Goal: Task Accomplishment & Management: Complete application form

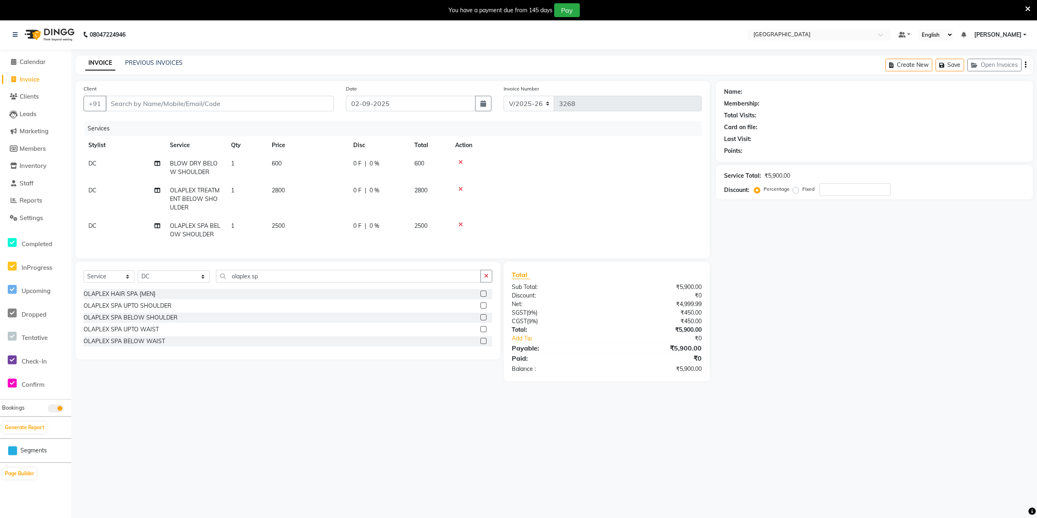
select select "8096"
select select "service"
click at [55, 159] on li "Inventory" at bounding box center [35, 166] width 71 height 18
click at [41, 173] on li "Inventory" at bounding box center [35, 166] width 71 height 18
click at [42, 167] on span "Inventory" at bounding box center [33, 166] width 27 height 8
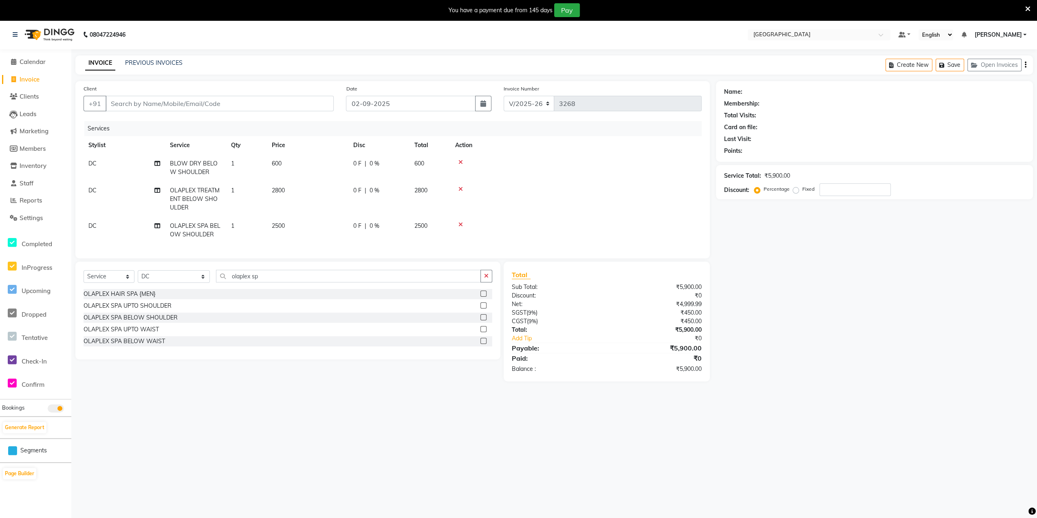
click at [24, 33] on img at bounding box center [49, 34] width 56 height 23
click at [18, 32] on link at bounding box center [17, 34] width 8 height 23
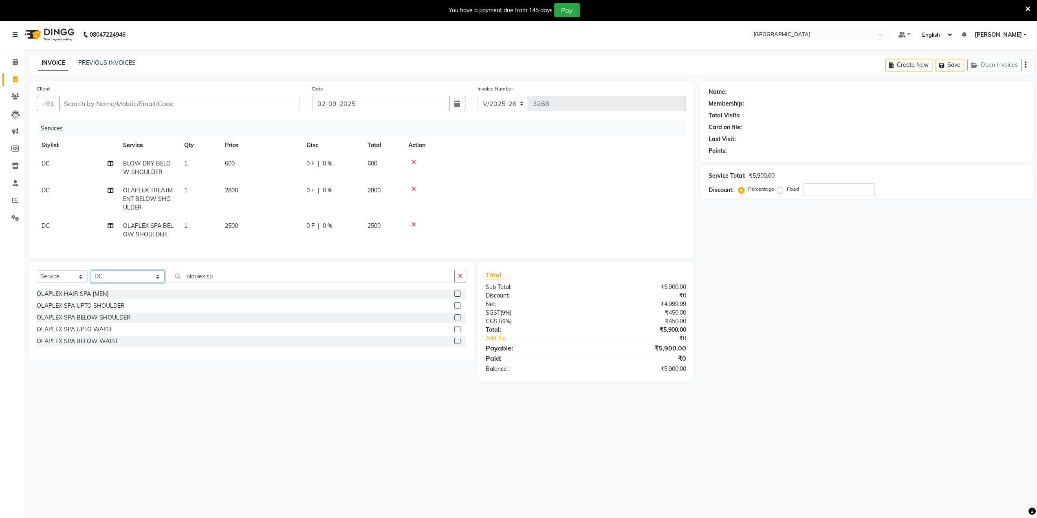
click at [128, 283] on select "Select Stylist [PERSON_NAME] [PERSON_NAME] [PERSON_NAME] [PERSON_NAME] MORE DC …" at bounding box center [128, 276] width 74 height 13
click at [106, 283] on select "Select Stylist [PERSON_NAME] [PERSON_NAME] [PERSON_NAME] [PERSON_NAME] MORE DC …" at bounding box center [128, 276] width 74 height 13
select select "80712"
click at [91, 276] on select "Select Stylist [PERSON_NAME] [PERSON_NAME] [PERSON_NAME] [PERSON_NAME] MORE DC …" at bounding box center [128, 276] width 74 height 13
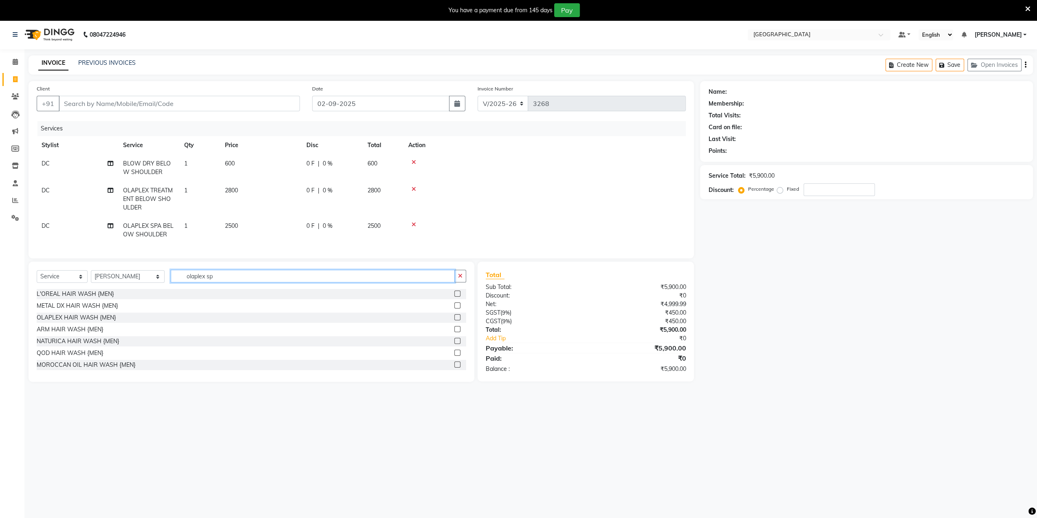
click at [177, 282] on input "olaplex sp" at bounding box center [313, 276] width 284 height 13
type input "AROM"
click at [69, 322] on div "AROMA PEDICURE" at bounding box center [62, 317] width 51 height 9
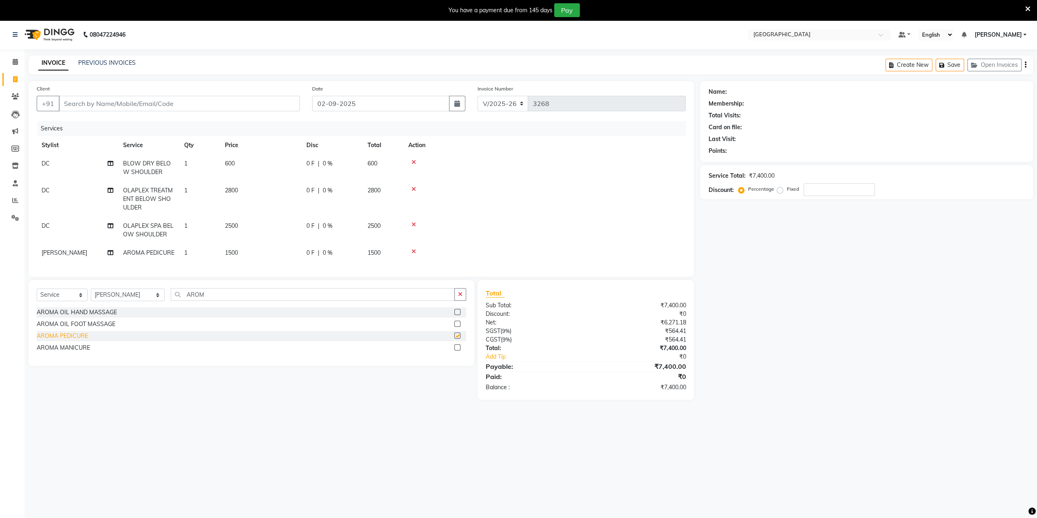
checkbox input "false"
click at [167, 107] on input "Client" at bounding box center [179, 103] width 241 height 15
click at [416, 160] on div at bounding box center [544, 162] width 273 height 6
click at [415, 161] on icon at bounding box center [413, 162] width 4 height 6
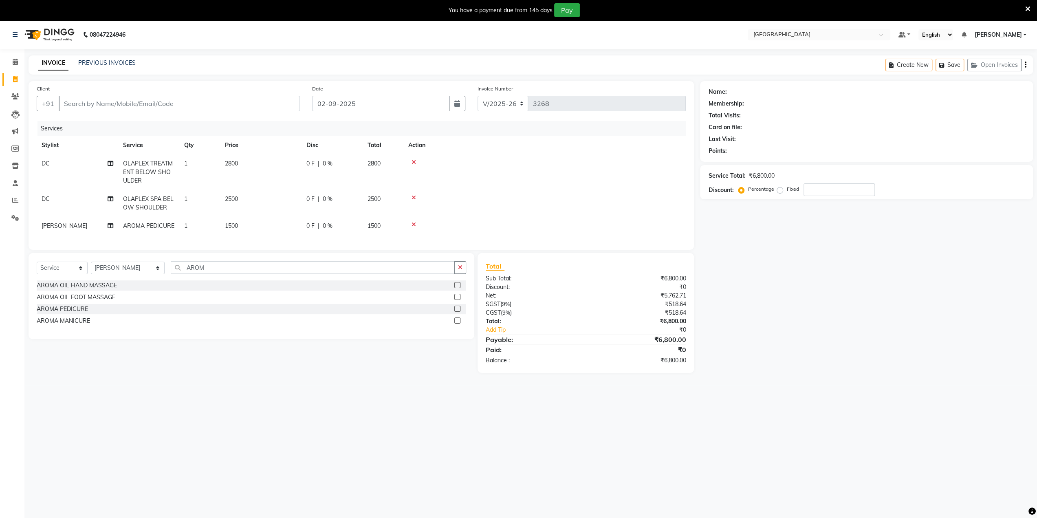
click at [415, 161] on icon at bounding box center [413, 162] width 4 height 6
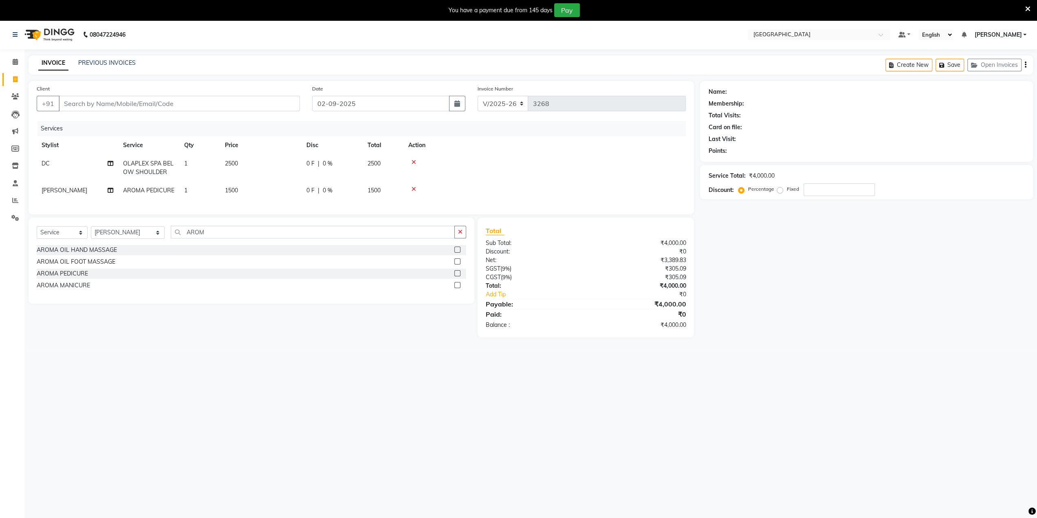
click at [415, 161] on icon at bounding box center [413, 162] width 4 height 6
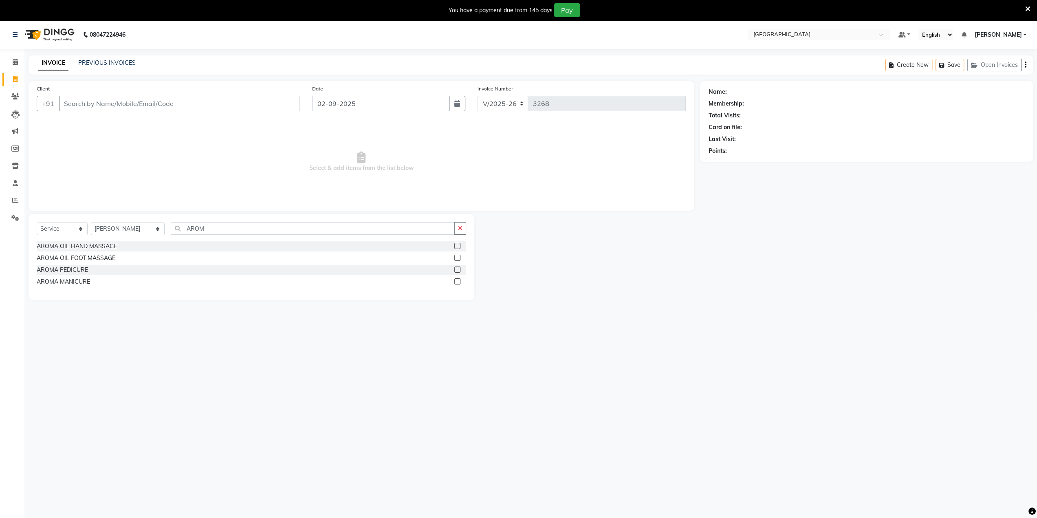
click at [145, 220] on div "Select Service Product Membership Package Voucher Prepaid Gift Card Select Styl…" at bounding box center [252, 257] width 446 height 86
click at [140, 230] on select "Select Stylist [PERSON_NAME] [PERSON_NAME] [PERSON_NAME] [PERSON_NAME] MORE DC …" at bounding box center [128, 228] width 74 height 13
select select "77214"
click at [91, 222] on select "Select Stylist [PERSON_NAME] [PERSON_NAME] [PERSON_NAME] [PERSON_NAME] MORE DC …" at bounding box center [128, 228] width 74 height 13
drag, startPoint x: 203, startPoint y: 227, endPoint x: 0, endPoint y: 262, distance: 205.8
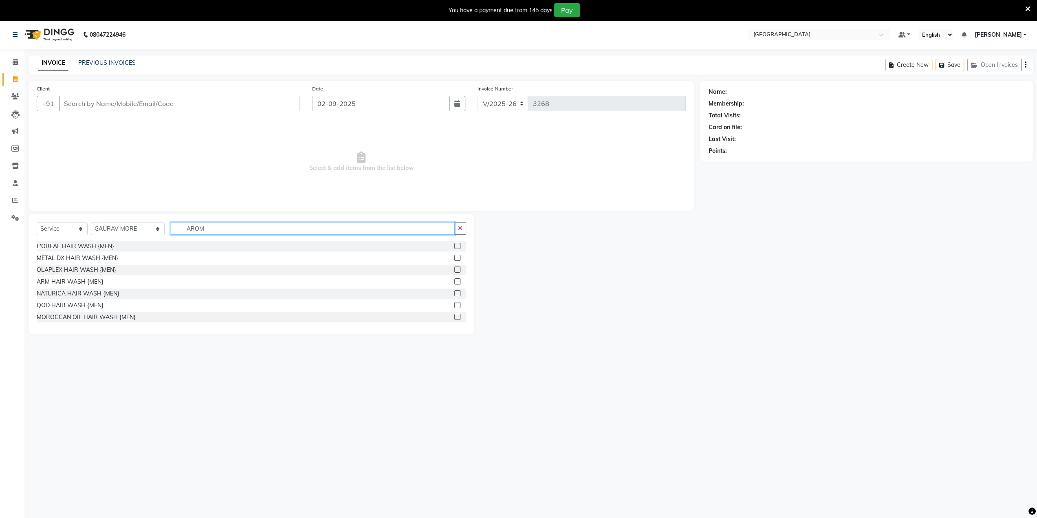
click at [2, 258] on app-home "08047224946 Select Location × Salt Salon, Mira Road Default Panel My Panel Engl…" at bounding box center [518, 183] width 1037 height 326
type input "ROO"
click at [454, 259] on label at bounding box center [457, 258] width 6 height 6
click at [454, 259] on input "checkbox" at bounding box center [456, 257] width 5 height 5
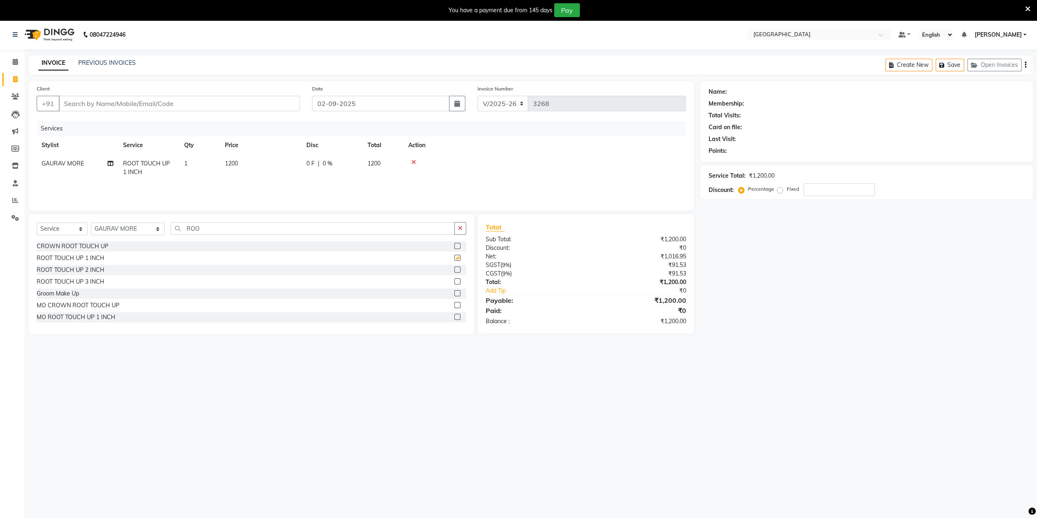
checkbox input "false"
click at [220, 227] on input "ROO" at bounding box center [313, 228] width 284 height 13
type input "R"
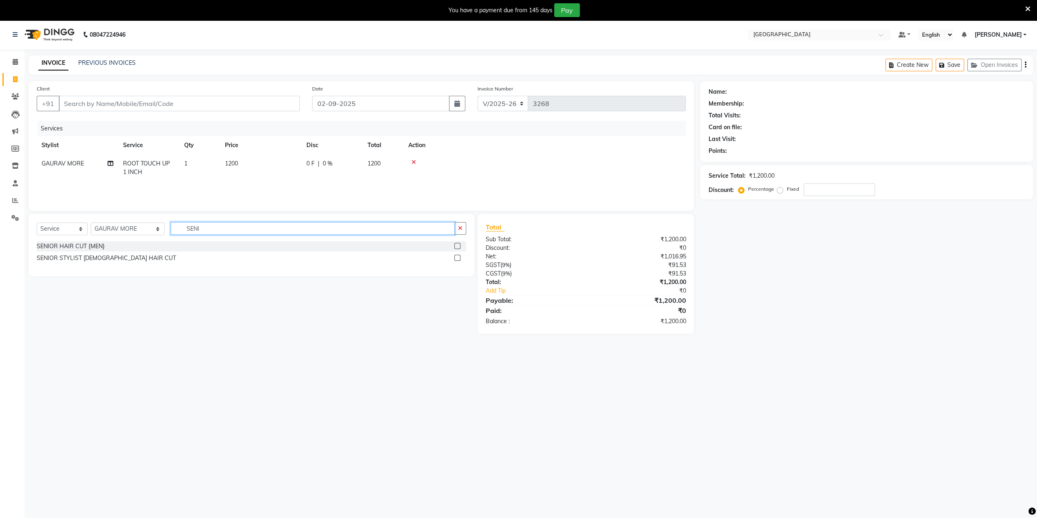
type input "SENI"
click at [457, 259] on label at bounding box center [457, 258] width 6 height 6
click at [457, 259] on input "checkbox" at bounding box center [456, 257] width 5 height 5
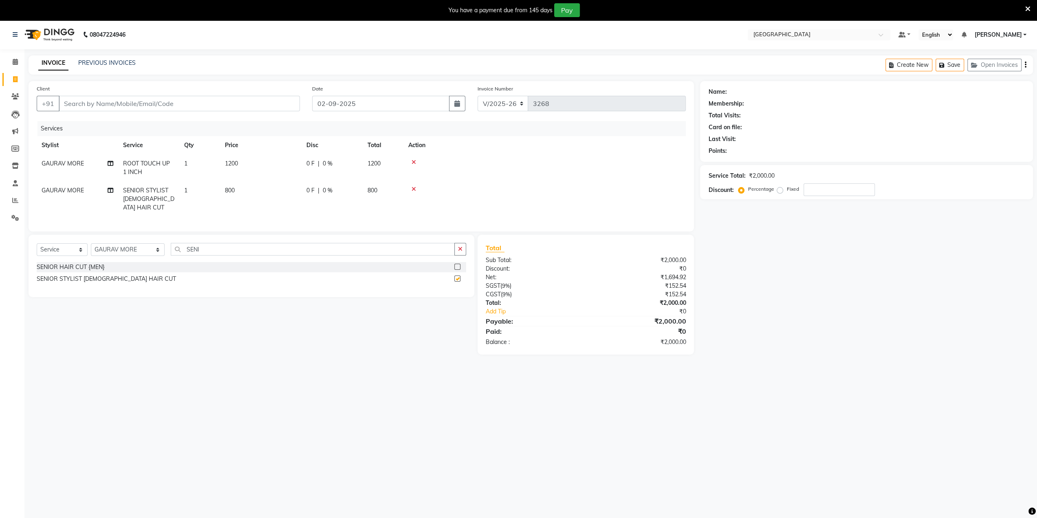
checkbox input "false"
click at [210, 248] on input "SENI" at bounding box center [313, 249] width 284 height 13
type input "S"
type input "AROM"
click at [60, 245] on select "Select Service Product Membership Package Voucher Prepaid Gift Card" at bounding box center [62, 249] width 51 height 13
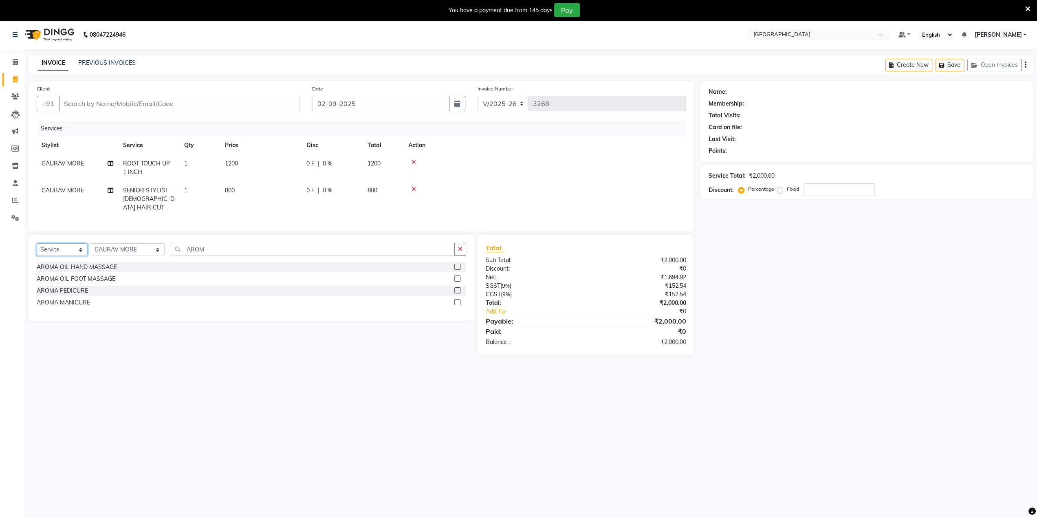
click at [37, 243] on select "Select Service Product Membership Package Voucher Prepaid Gift Card" at bounding box center [62, 249] width 51 height 13
click at [113, 248] on select "Select Stylist [PERSON_NAME] [PERSON_NAME] [PERSON_NAME] [PERSON_NAME] MORE DC …" at bounding box center [128, 249] width 74 height 13
select select "80712"
click at [91, 243] on select "Select Stylist [PERSON_NAME] [PERSON_NAME] [PERSON_NAME] [PERSON_NAME] MORE DC …" at bounding box center [128, 249] width 74 height 13
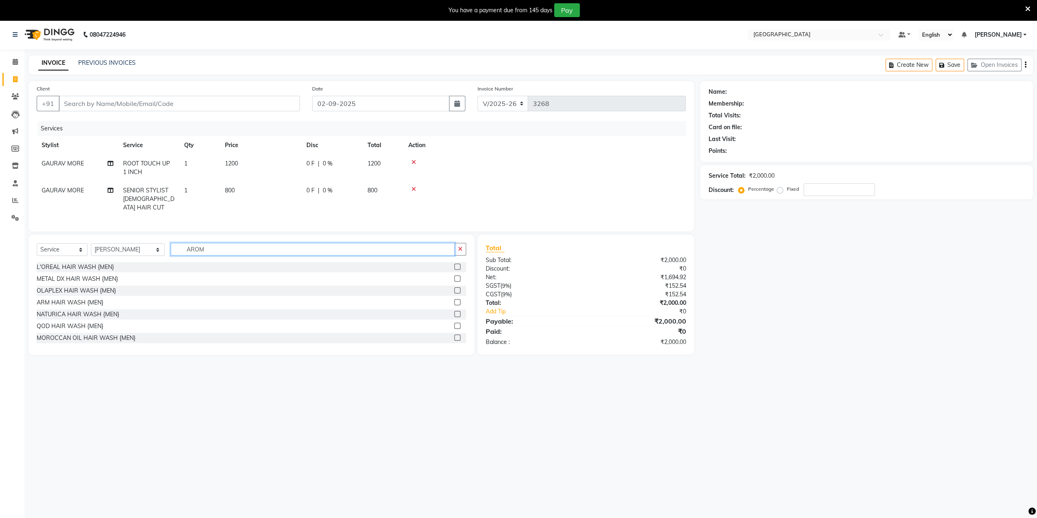
click at [214, 247] on input "AROM" at bounding box center [313, 249] width 284 height 13
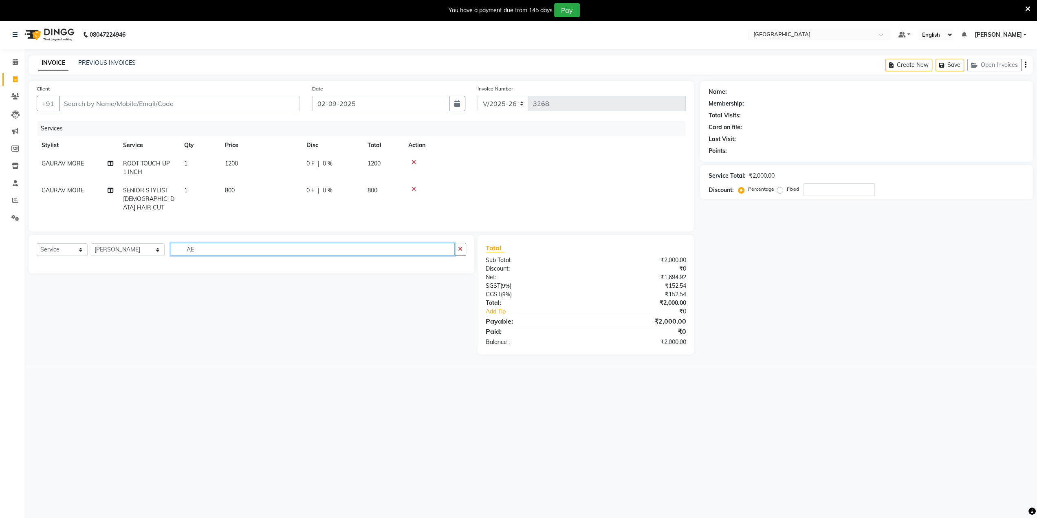
type input "A"
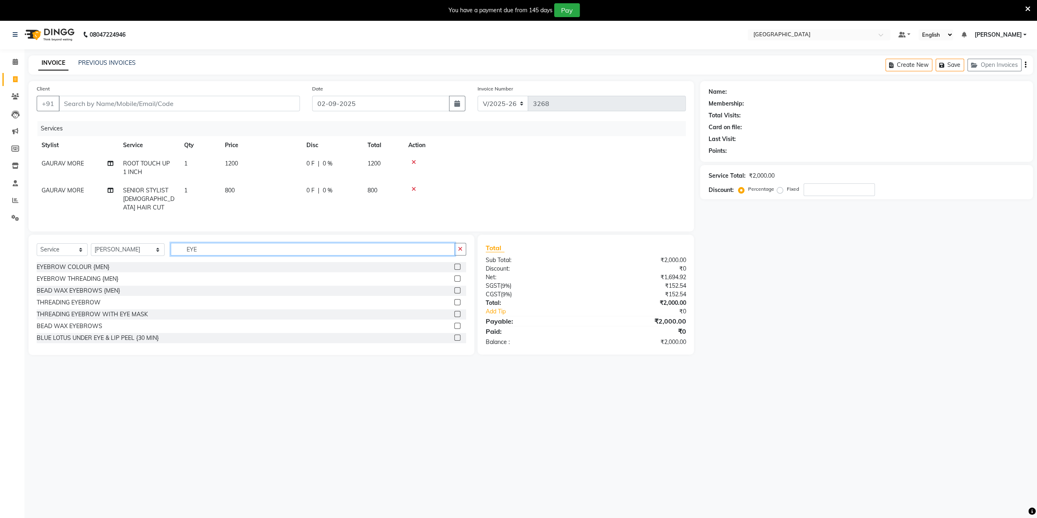
type input "EYE"
click at [454, 299] on label at bounding box center [457, 302] width 6 height 6
click at [454, 300] on input "checkbox" at bounding box center [456, 302] width 5 height 5
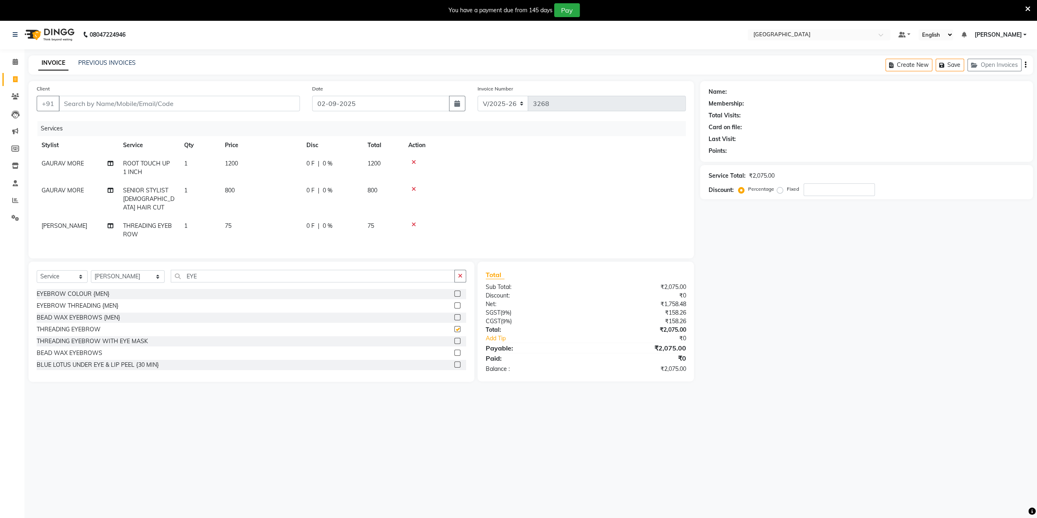
checkbox input "false"
click at [229, 267] on div "Select Service Product Membership Package Voucher Prepaid Gift Card Select Styl…" at bounding box center [252, 322] width 446 height 120
click at [229, 271] on input "EYE" at bounding box center [313, 276] width 284 height 13
type input "E"
type input "AROM"
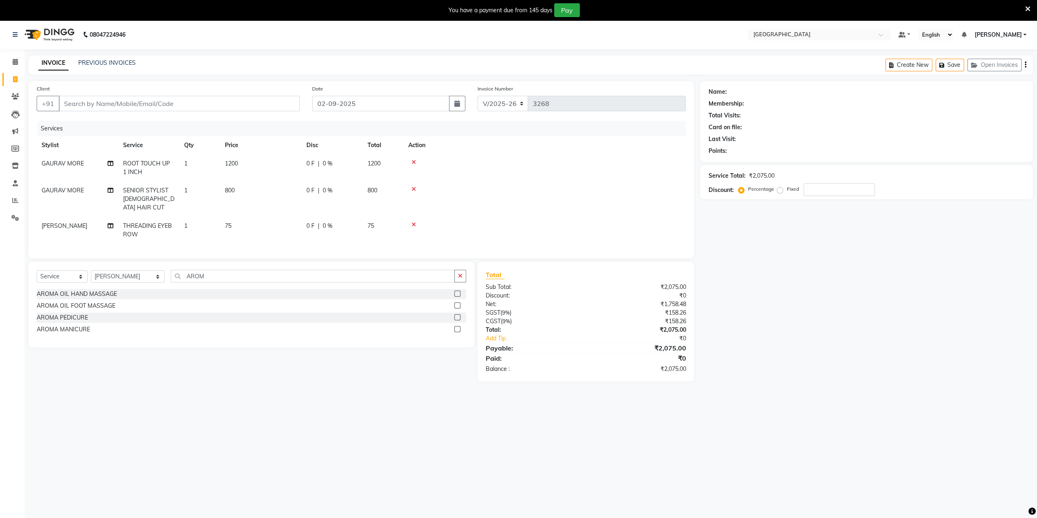
click at [455, 315] on label at bounding box center [457, 317] width 6 height 6
click at [455, 315] on input "checkbox" at bounding box center [456, 317] width 5 height 5
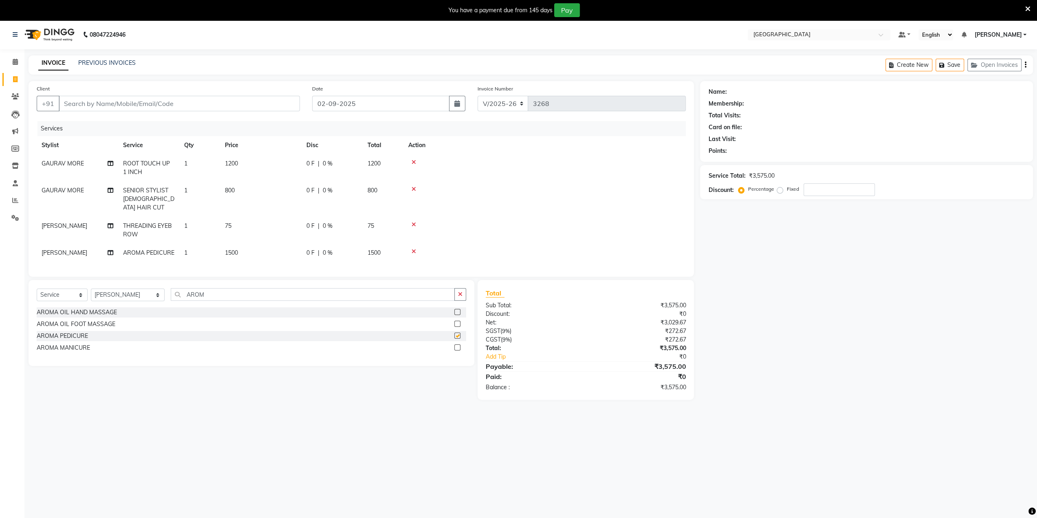
checkbox input "false"
click at [205, 109] on input "Client" at bounding box center [179, 103] width 241 height 15
click at [226, 104] on input "Client" at bounding box center [179, 103] width 241 height 15
type input "7"
type input "0"
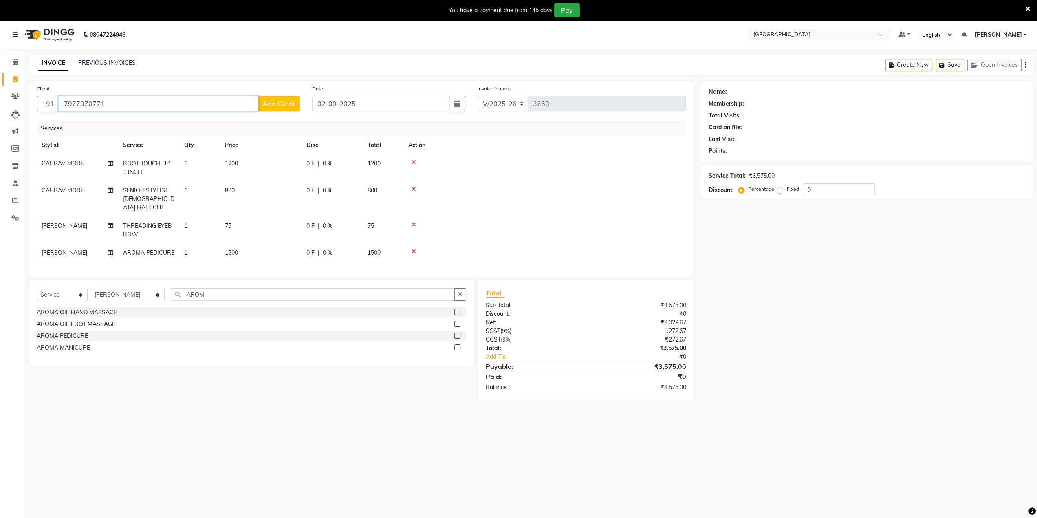
type input "7977070771"
click at [264, 103] on span "Add Client" at bounding box center [279, 103] width 32 height 8
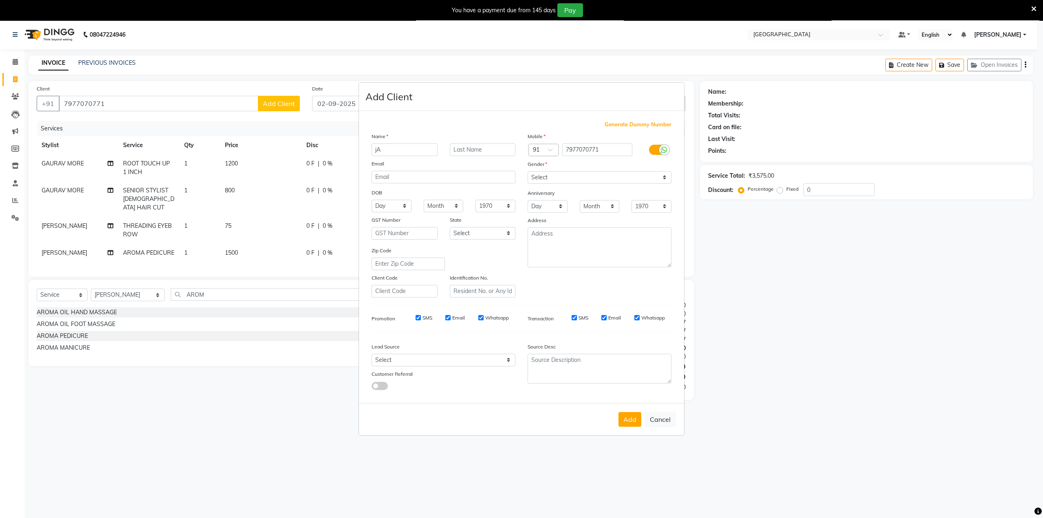
type input "j"
type input "[PERSON_NAME]"
click at [478, 152] on input "text" at bounding box center [483, 149] width 66 height 13
type input "Kathir"
click at [557, 176] on select "Select [DEMOGRAPHIC_DATA] [DEMOGRAPHIC_DATA] Other Prefer Not To Say" at bounding box center [600, 177] width 144 height 13
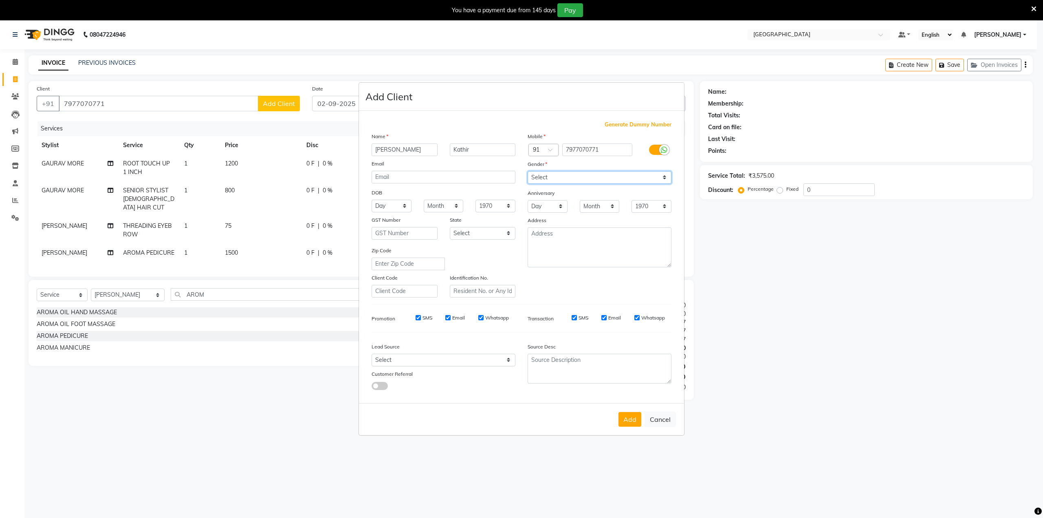
select select "[DEMOGRAPHIC_DATA]"
click at [528, 171] on select "Select [DEMOGRAPHIC_DATA] [DEMOGRAPHIC_DATA] Other Prefer Not To Say" at bounding box center [600, 177] width 144 height 13
click at [633, 416] on button "Add" at bounding box center [629, 419] width 23 height 15
click at [633, 416] on div "Add Cancel" at bounding box center [521, 419] width 325 height 32
select select
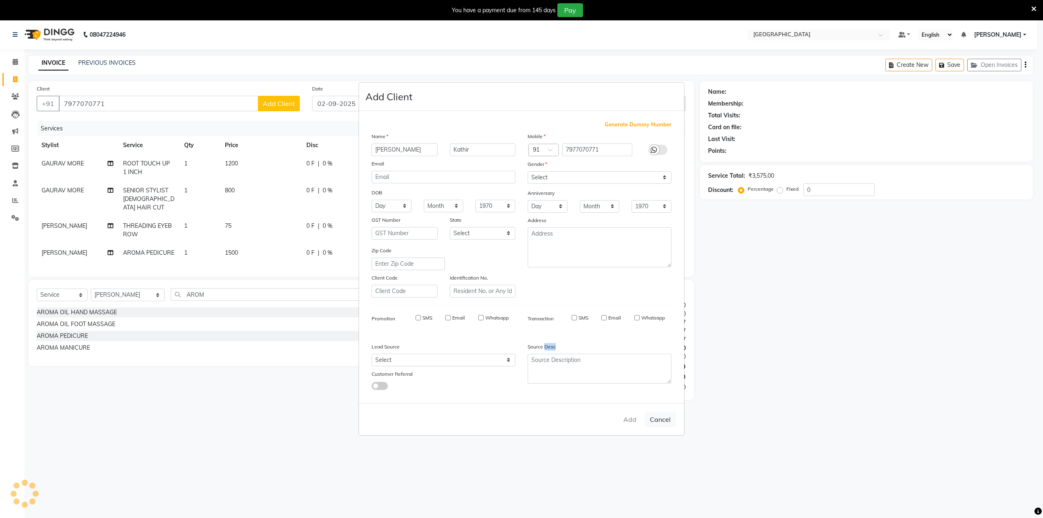
select select
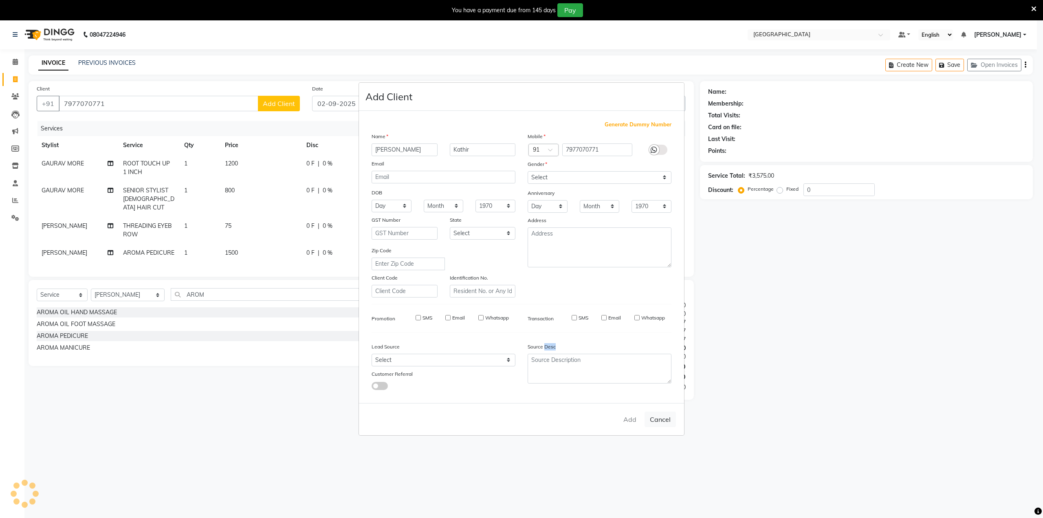
select select
checkbox input "false"
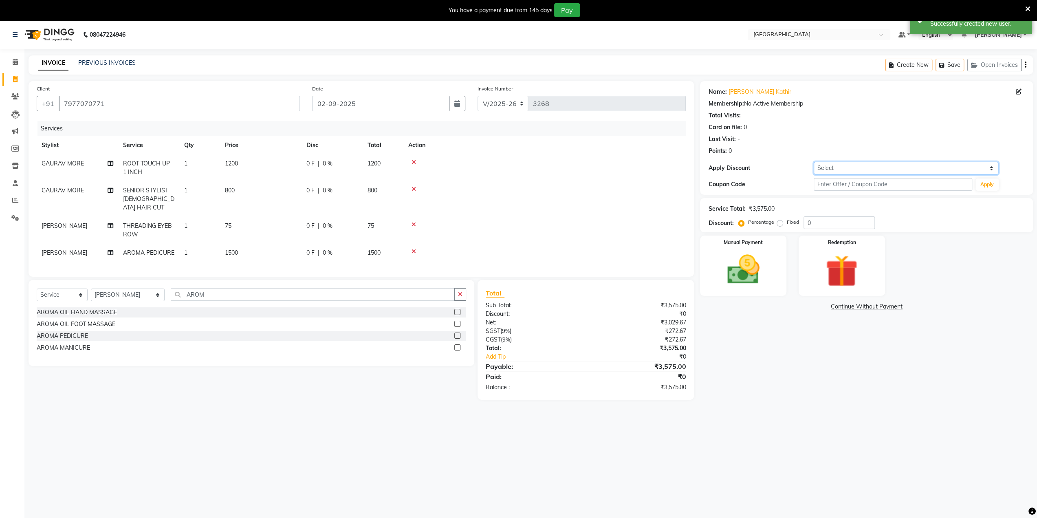
click at [842, 168] on select "Select Coupon → 500 Coupons Coupon → Kalpataru20 Coupon → Veda20 Coupon → Salt-…" at bounding box center [906, 168] width 185 height 13
select select "4: Object"
click at [814, 162] on select "Select Coupon → 500 Coupons Coupon → Kalpataru20 Coupon → Veda20 Coupon → Salt-…" at bounding box center [906, 168] width 185 height 13
type input "20"
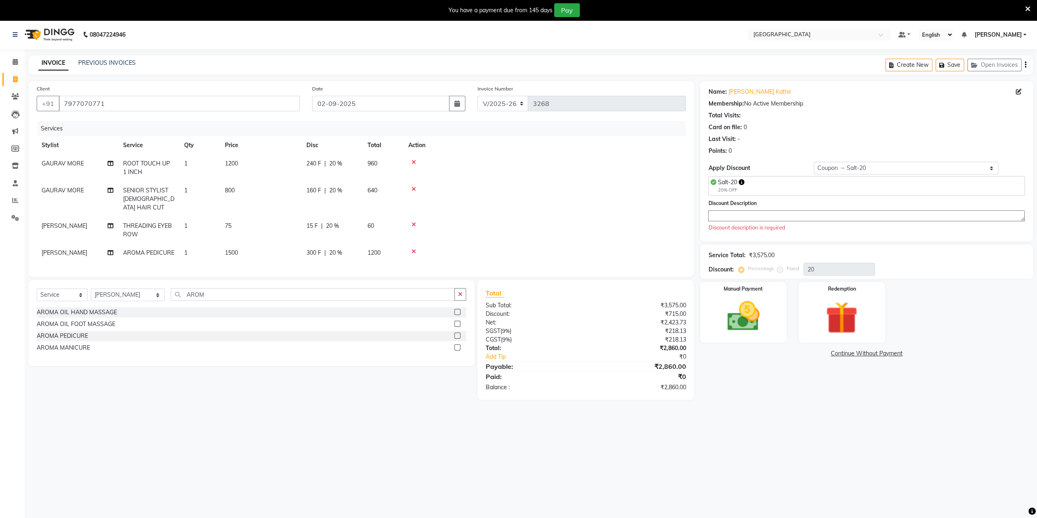
click at [755, 209] on div "Discount Description Discount description is required" at bounding box center [866, 215] width 317 height 33
click at [748, 214] on textarea at bounding box center [866, 215] width 317 height 11
type textarea "20"
click at [746, 316] on img at bounding box center [743, 308] width 55 height 39
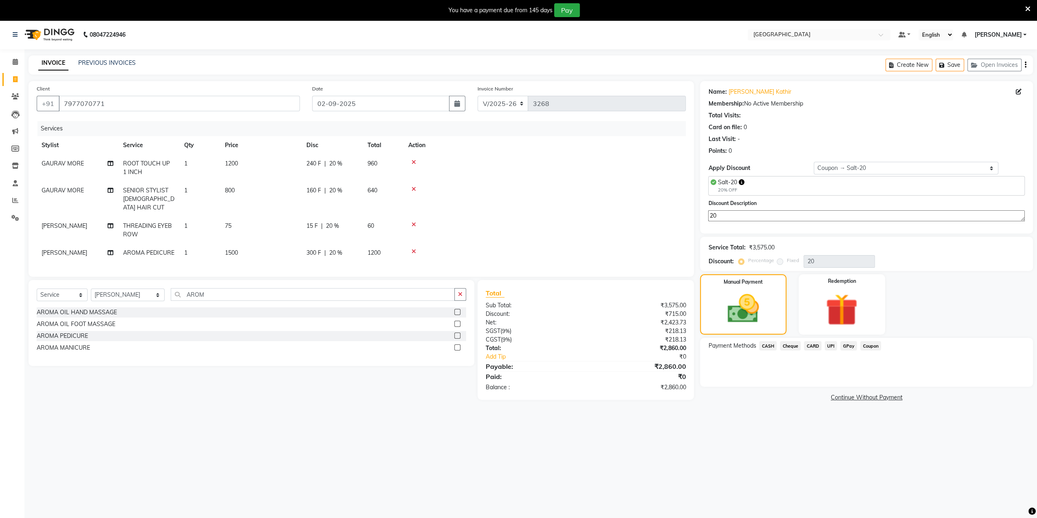
click at [851, 348] on span "GPay" at bounding box center [848, 345] width 17 height 9
click at [853, 386] on button "Add Payment" at bounding box center [921, 389] width 207 height 13
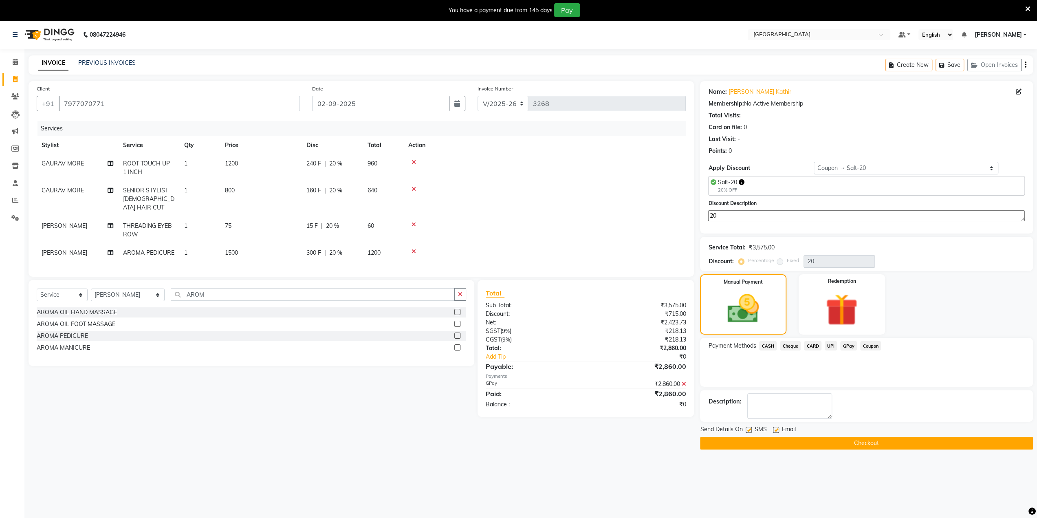
click at [851, 444] on button "Checkout" at bounding box center [866, 443] width 333 height 13
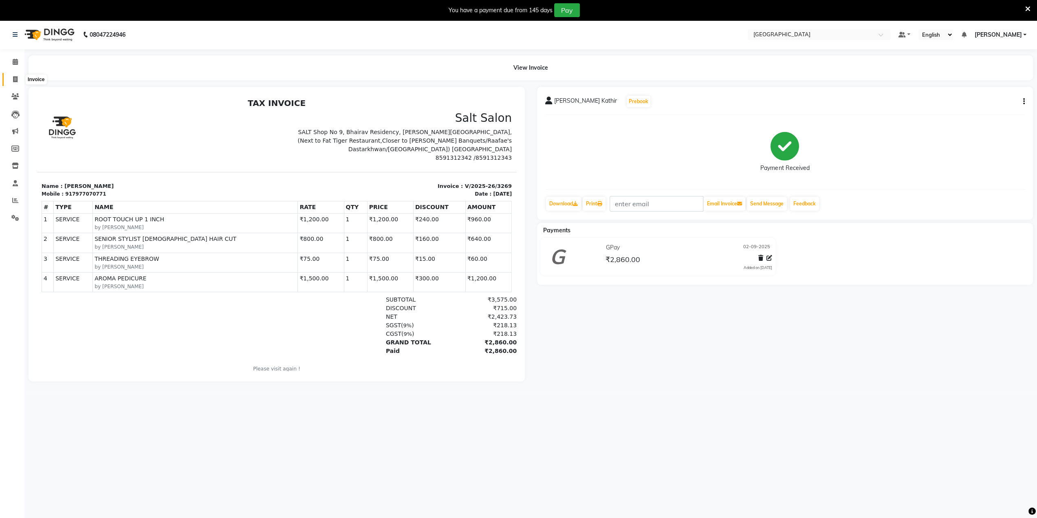
click at [19, 81] on span at bounding box center [15, 79] width 14 height 9
select select "service"
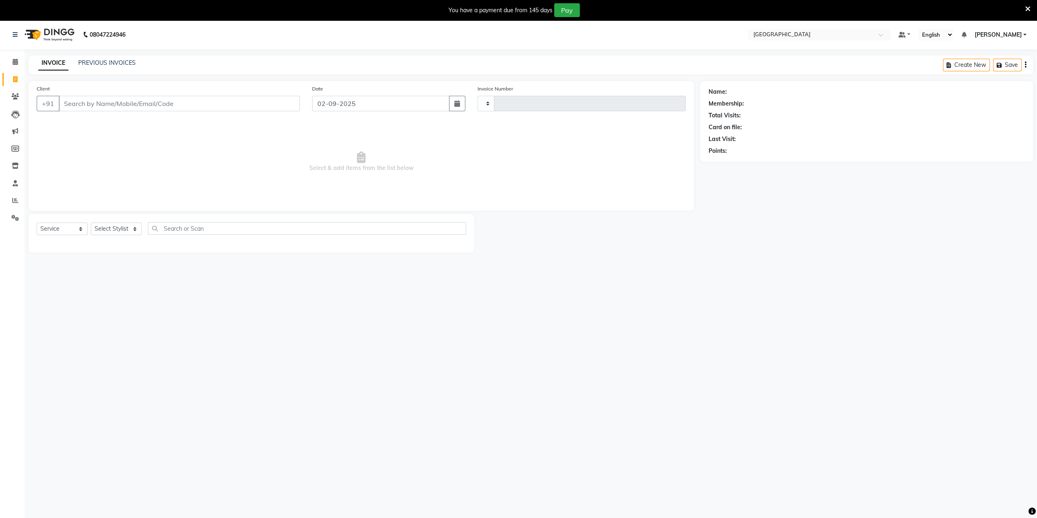
type input "3270"
select select "8096"
click at [89, 64] on link "PREVIOUS INVOICES" at bounding box center [106, 62] width 57 height 7
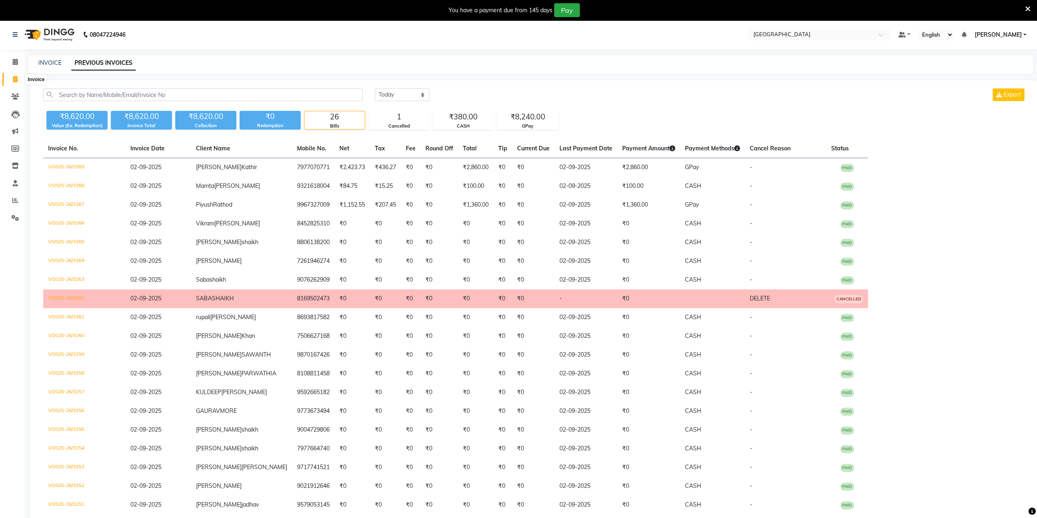
click at [19, 81] on span at bounding box center [15, 79] width 14 height 9
select select "8096"
select select "service"
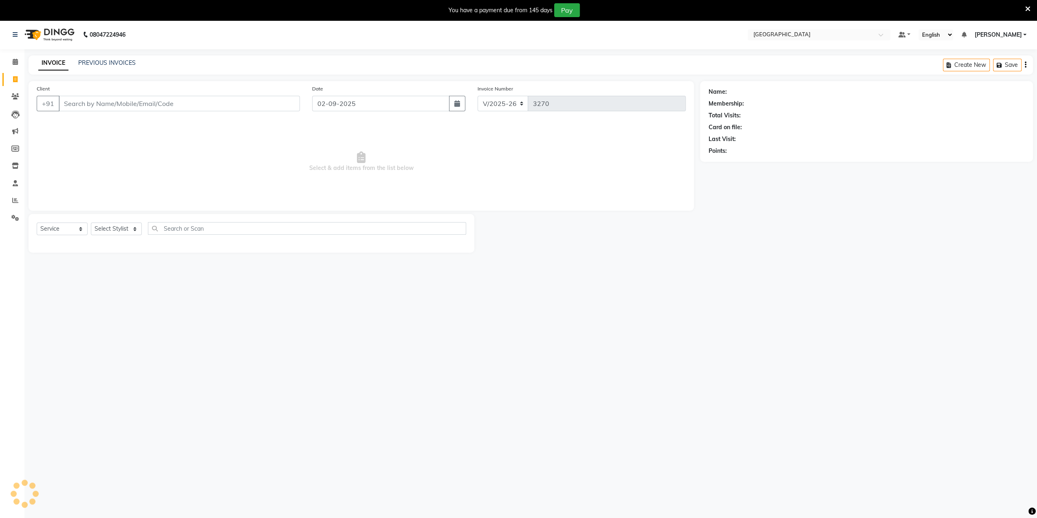
scroll to position [20, 0]
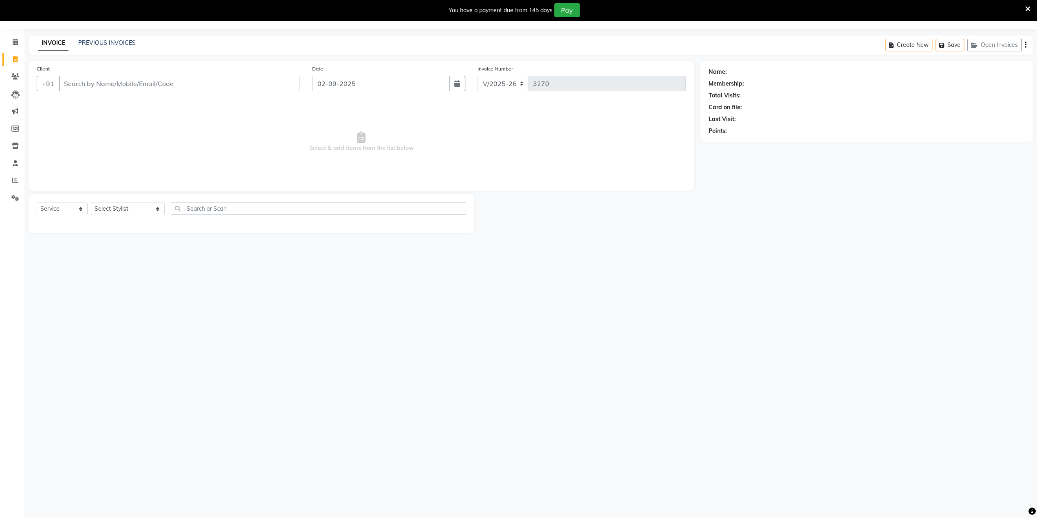
click at [80, 88] on input "Client" at bounding box center [179, 83] width 241 height 15
click at [111, 100] on span "[PERSON_NAME]" at bounding box center [94, 102] width 53 height 8
type input "9029031958"
select select "2: Object"
click at [112, 211] on select "Select Stylist [PERSON_NAME] [PERSON_NAME] [PERSON_NAME] [PERSON_NAME] MORE DC …" at bounding box center [128, 208] width 74 height 13
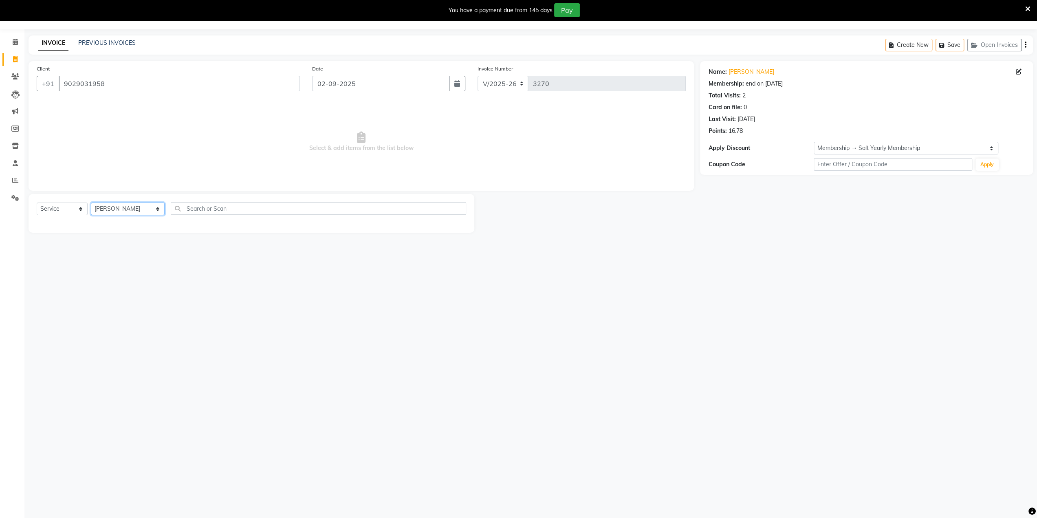
click at [91, 202] on select "Select Stylist [PERSON_NAME] [PERSON_NAME] [PERSON_NAME] [PERSON_NAME] MORE DC …" at bounding box center [128, 208] width 74 height 13
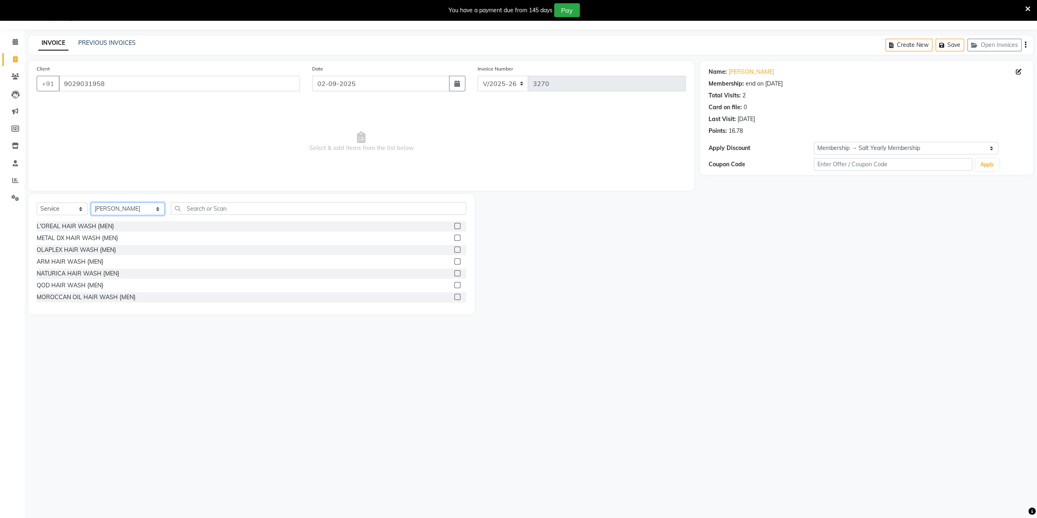
click at [107, 209] on select "Select Stylist [PERSON_NAME] [PERSON_NAME] [PERSON_NAME] [PERSON_NAME] MORE DC …" at bounding box center [128, 208] width 74 height 13
click at [214, 211] on input "text" at bounding box center [318, 208] width 295 height 13
click at [121, 211] on select "Select Stylist [PERSON_NAME] [PERSON_NAME] [PERSON_NAME] [PERSON_NAME] MORE DC …" at bounding box center [128, 208] width 74 height 13
select select "77214"
click at [91, 202] on select "Select Stylist [PERSON_NAME] [PERSON_NAME] [PERSON_NAME] [PERSON_NAME] MORE DC …" at bounding box center [128, 208] width 74 height 13
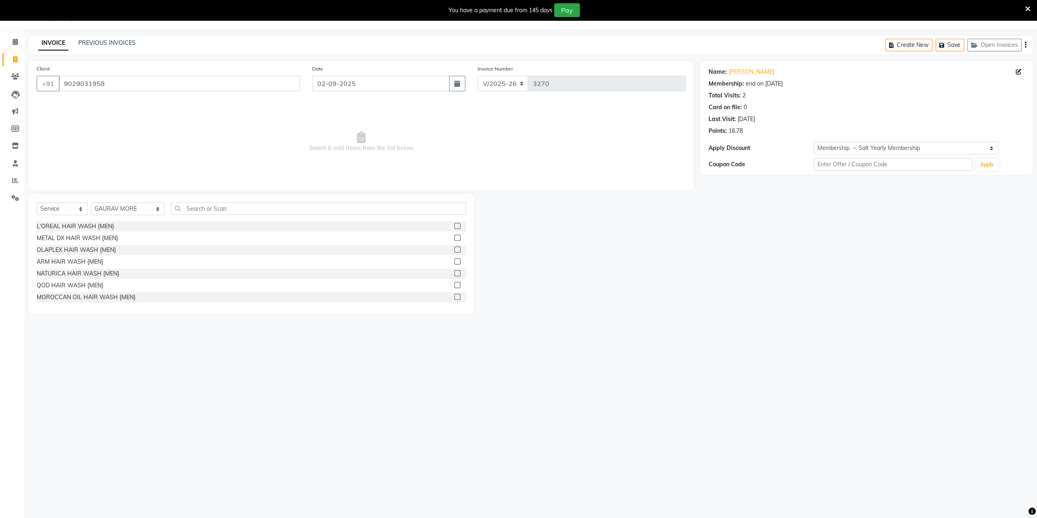
click at [225, 201] on div "Select Service Product Membership Package Voucher Prepaid Gift Card Select Styl…" at bounding box center [252, 254] width 446 height 120
click at [218, 214] on input "text" at bounding box center [318, 208] width 295 height 13
type input "roo"
click at [454, 236] on label at bounding box center [457, 238] width 6 height 6
click at [454, 236] on input "checkbox" at bounding box center [456, 237] width 5 height 5
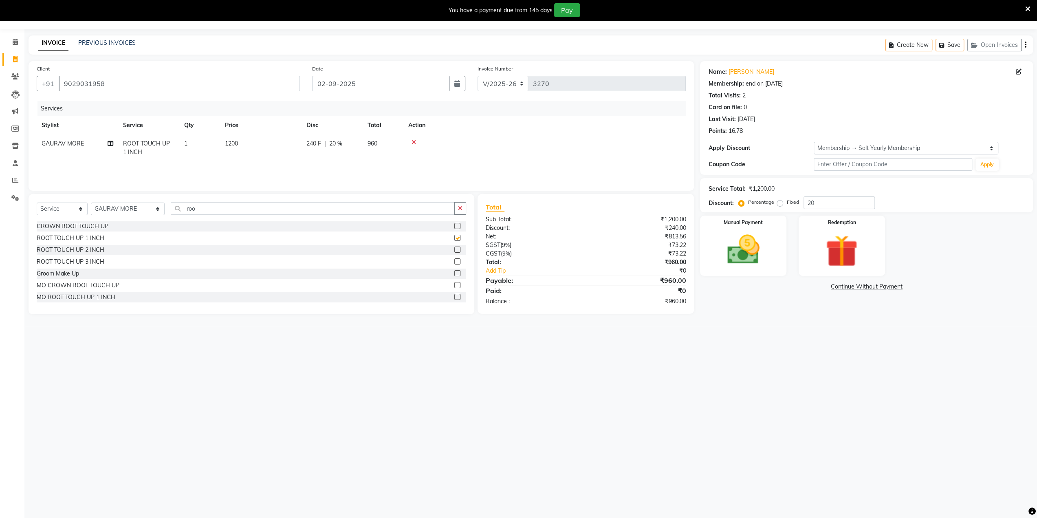
checkbox input "false"
click at [259, 214] on input "roo" at bounding box center [313, 208] width 284 height 13
type input "r"
type input "eye"
click at [454, 248] on label at bounding box center [457, 249] width 6 height 6
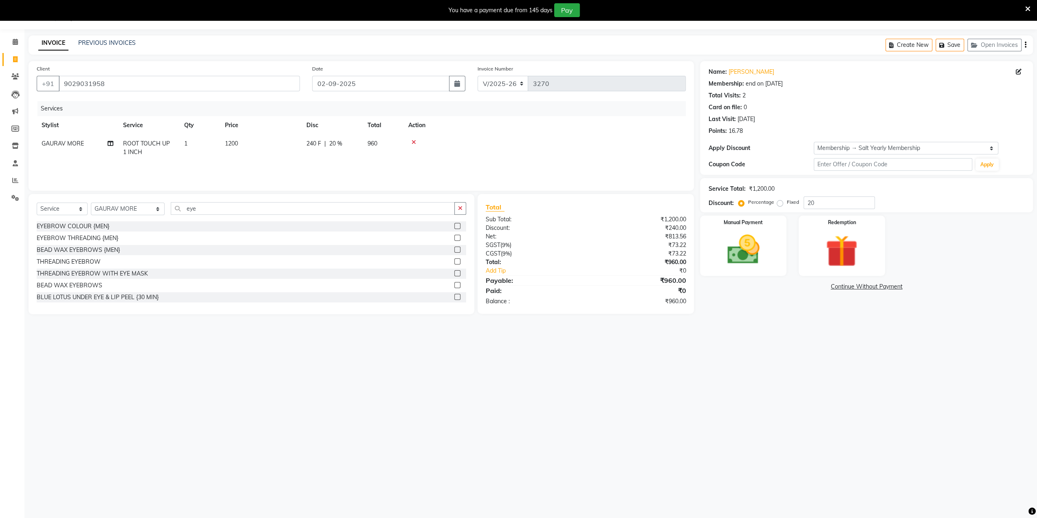
click at [454, 248] on input "checkbox" at bounding box center [456, 249] width 5 height 5
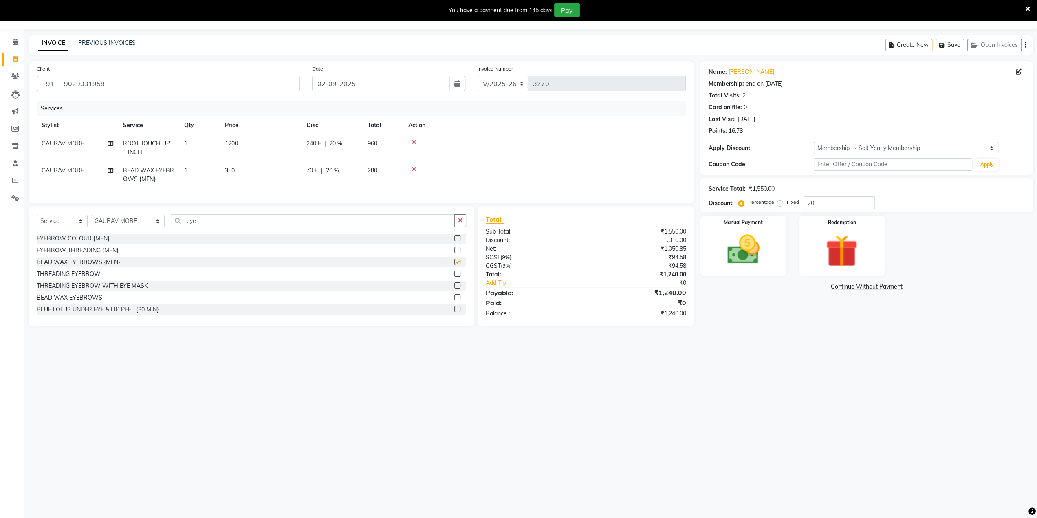
checkbox input "false"
click at [413, 168] on icon at bounding box center [413, 169] width 4 height 6
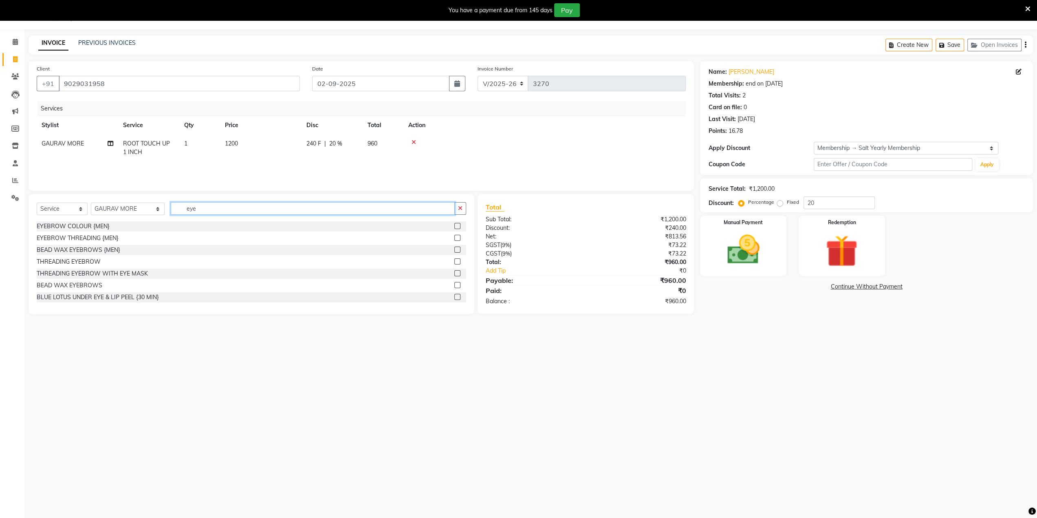
drag, startPoint x: 199, startPoint y: 205, endPoint x: 56, endPoint y: 254, distance: 151.1
click at [100, 237] on div "Select Service Product Membership Package Voucher Prepaid Gift Card Select Styl…" at bounding box center [252, 254] width 446 height 120
type input "eye"
click at [454, 262] on label at bounding box center [457, 261] width 6 height 6
click at [454, 262] on input "checkbox" at bounding box center [456, 261] width 5 height 5
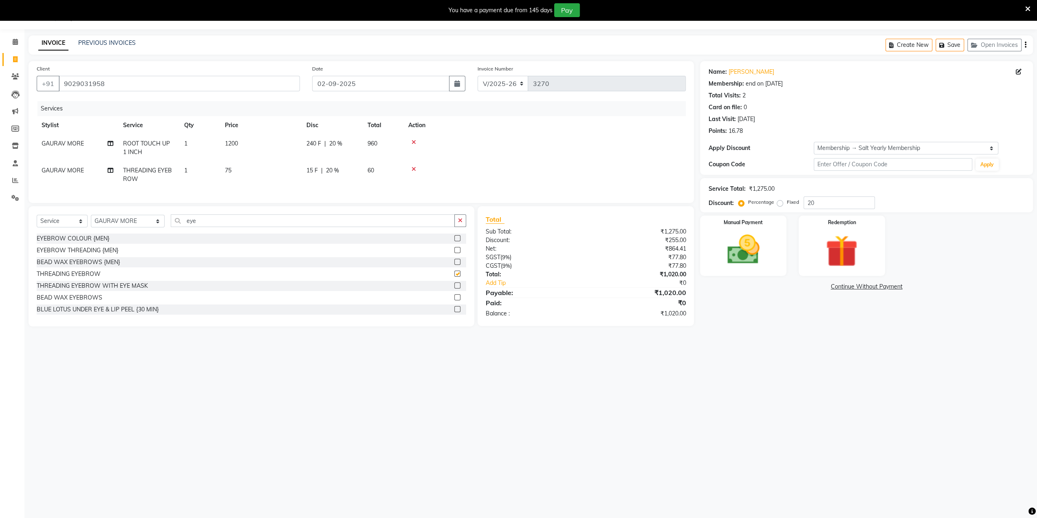
checkbox input "false"
click at [738, 256] on img at bounding box center [743, 250] width 55 height 39
click at [76, 174] on td "GAURAV MORE" at bounding box center [77, 174] width 81 height 27
select select "77214"
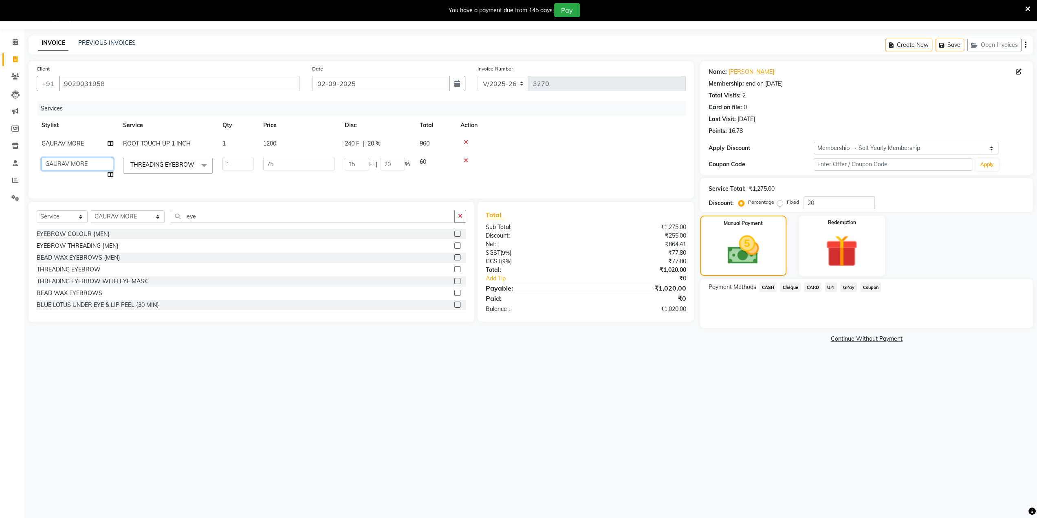
click at [74, 165] on select "[PERSON_NAME] [PERSON_NAME] [PERSON_NAME] [PERSON_NAME] MORE DC [PERSON_NAME] […" at bounding box center [78, 164] width 72 height 13
select select "82508"
click at [387, 182] on td "15 F | 20 %" at bounding box center [377, 168] width 75 height 31
click at [296, 222] on input "eye" at bounding box center [313, 216] width 284 height 13
click at [778, 286] on div "Cheque" at bounding box center [788, 287] width 24 height 11
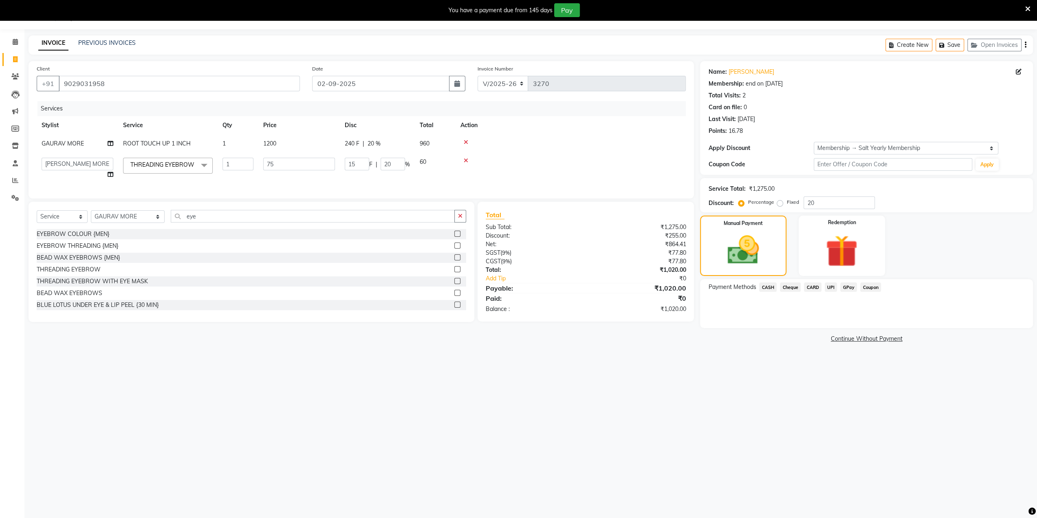
click at [761, 290] on span "CASH" at bounding box center [768, 286] width 18 height 9
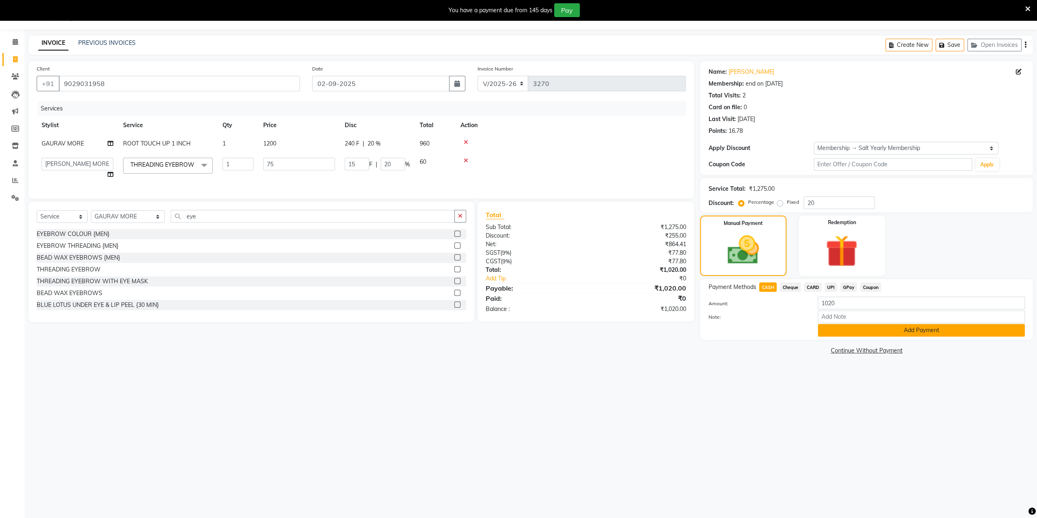
click at [883, 336] on button "Add Payment" at bounding box center [921, 330] width 207 height 13
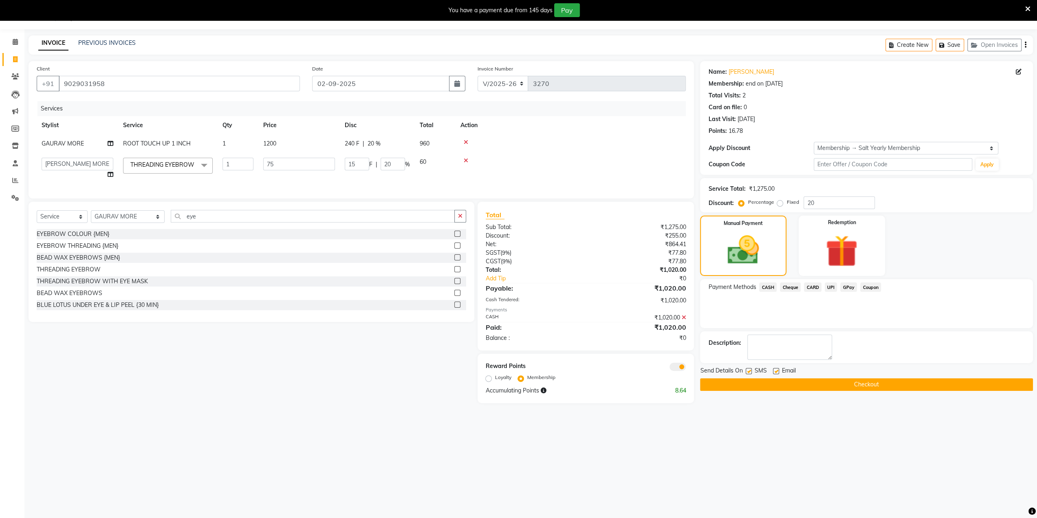
click at [861, 381] on button "Checkout" at bounding box center [866, 384] width 333 height 13
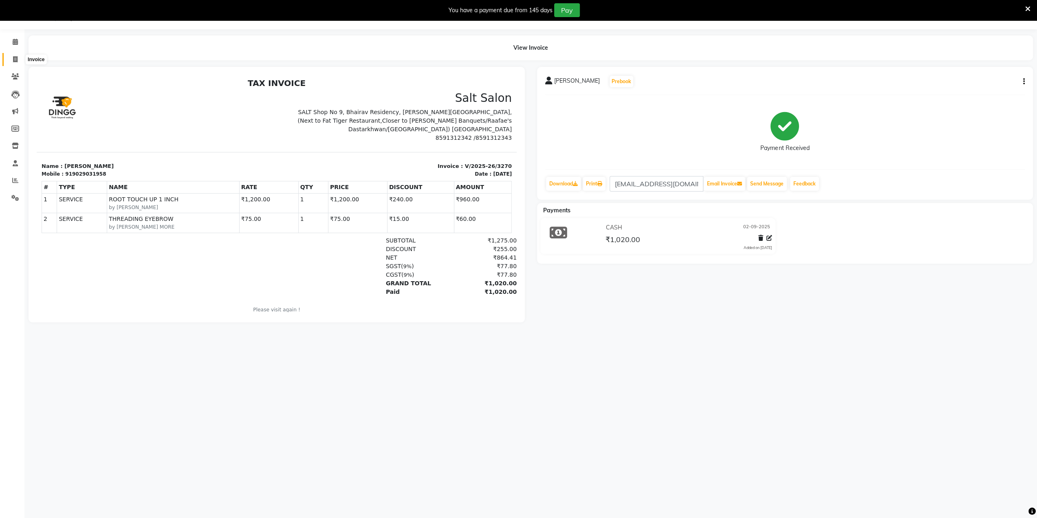
click at [16, 57] on icon at bounding box center [15, 59] width 4 height 6
select select "8096"
select select "service"
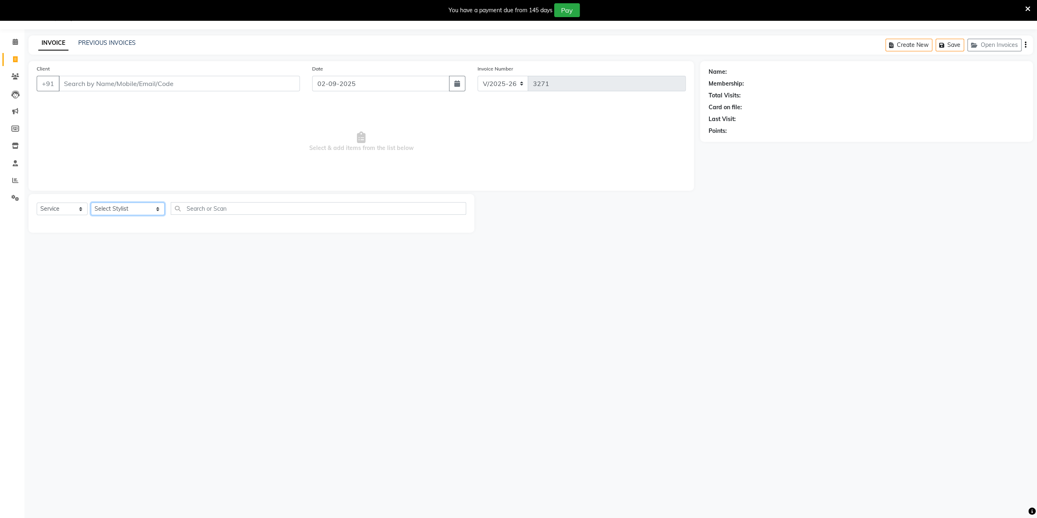
click at [103, 209] on select "Select Stylist [PERSON_NAME] [PERSON_NAME] [PERSON_NAME] [PERSON_NAME] MORE DC …" at bounding box center [128, 208] width 74 height 13
click at [82, 86] on input "Client" at bounding box center [179, 83] width 241 height 15
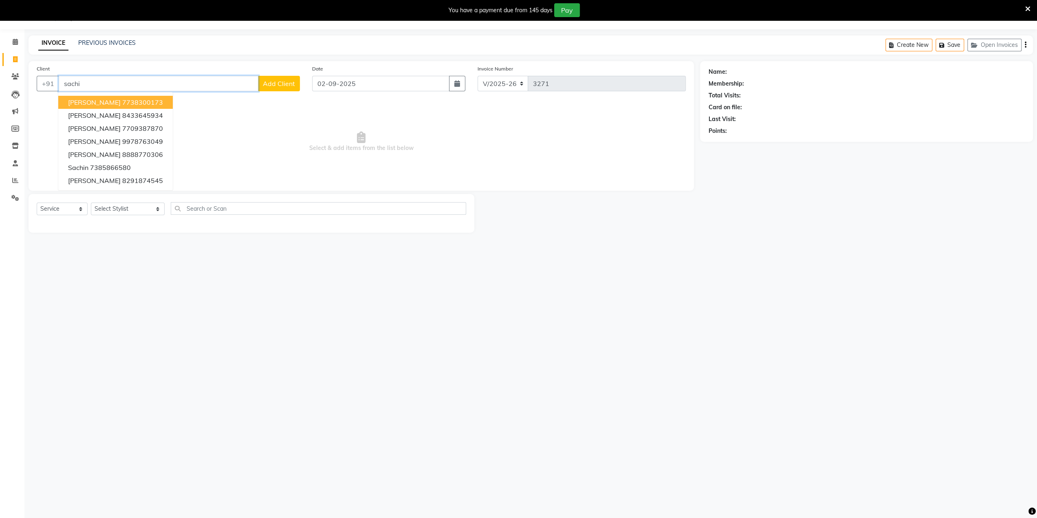
click at [115, 102] on button "Sachin Sonpitre 7738300173" at bounding box center [115, 102] width 114 height 13
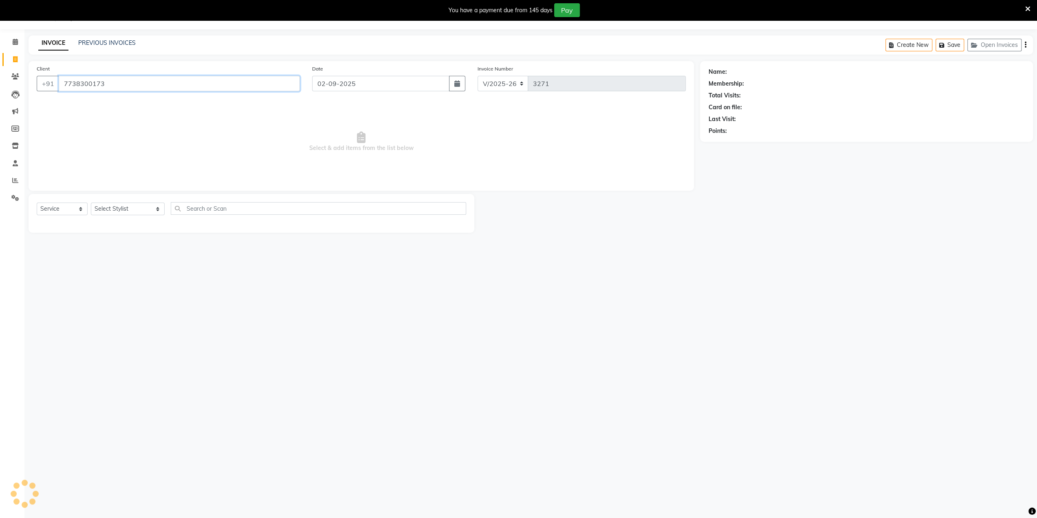
type input "7738300173"
click at [116, 209] on select "Select Stylist [PERSON_NAME] [PERSON_NAME] [PERSON_NAME] [PERSON_NAME] MORE DC …" at bounding box center [128, 208] width 74 height 13
select select "85941"
click at [91, 202] on select "Select Stylist [PERSON_NAME] [PERSON_NAME] [PERSON_NAME] [PERSON_NAME] MORE DC …" at bounding box center [128, 208] width 74 height 13
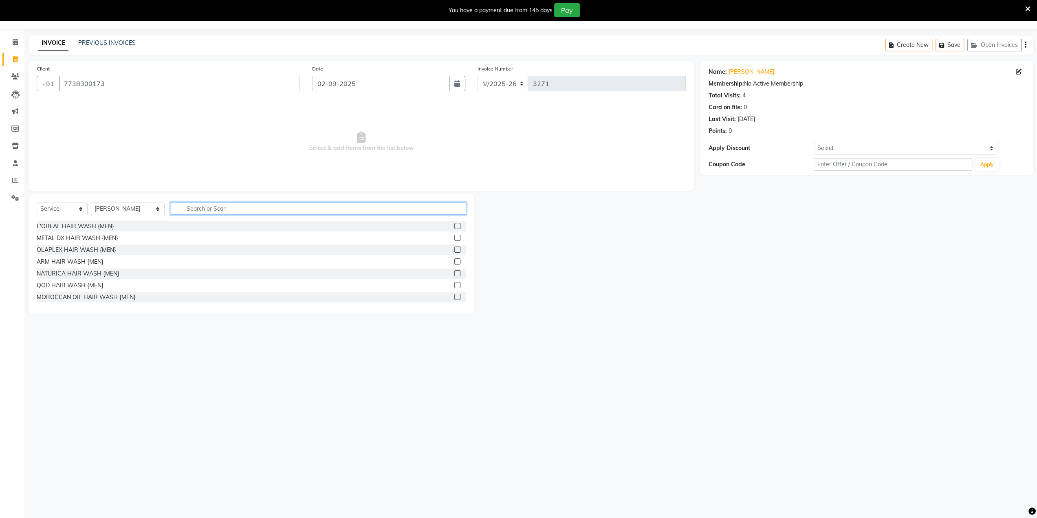
click at [218, 206] on input "text" at bounding box center [318, 208] width 295 height 13
type input "mast"
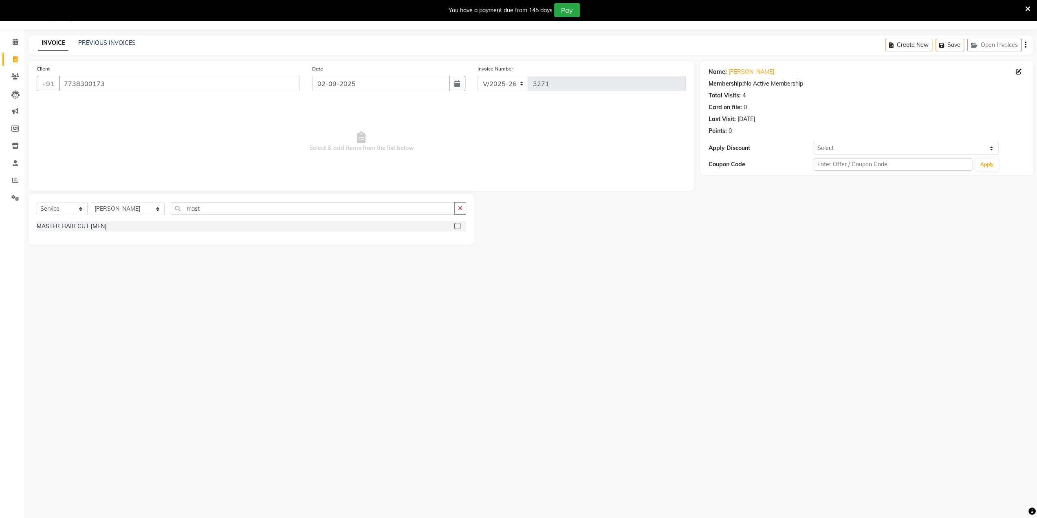
click at [455, 227] on label at bounding box center [457, 226] width 6 height 6
click at [455, 227] on input "checkbox" at bounding box center [456, 226] width 5 height 5
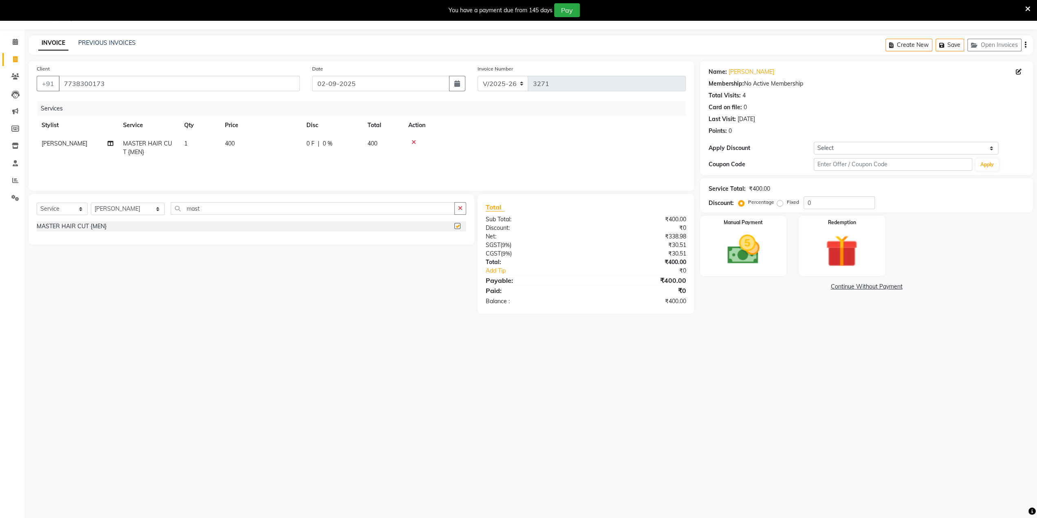
checkbox input "false"
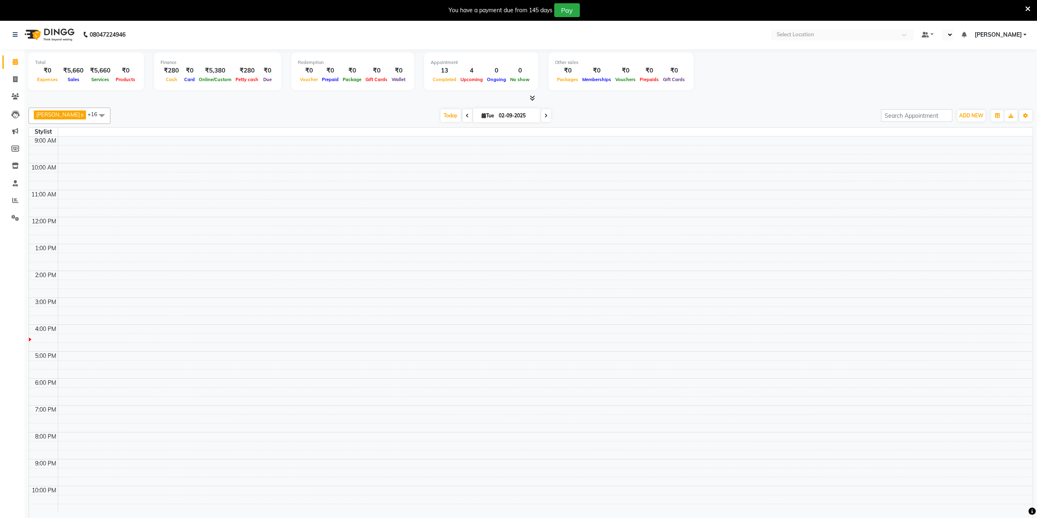
select select "en"
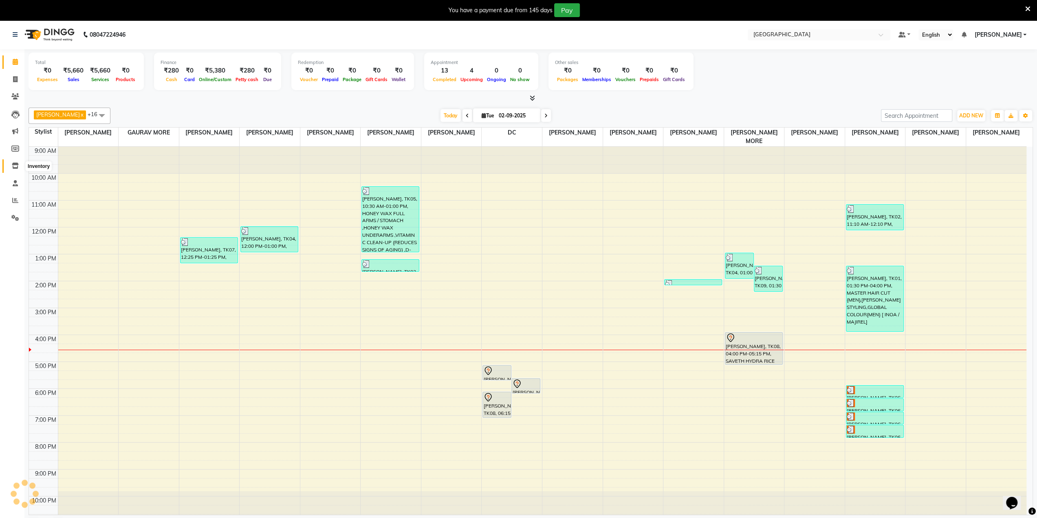
click at [17, 165] on icon at bounding box center [15, 166] width 7 height 6
select select
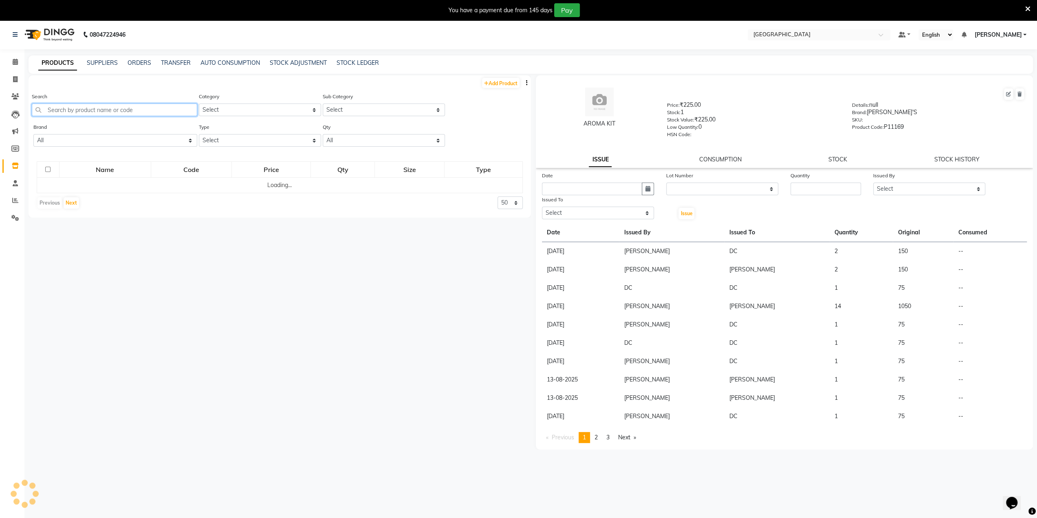
click at [136, 105] on input "text" at bounding box center [114, 109] width 165 height 13
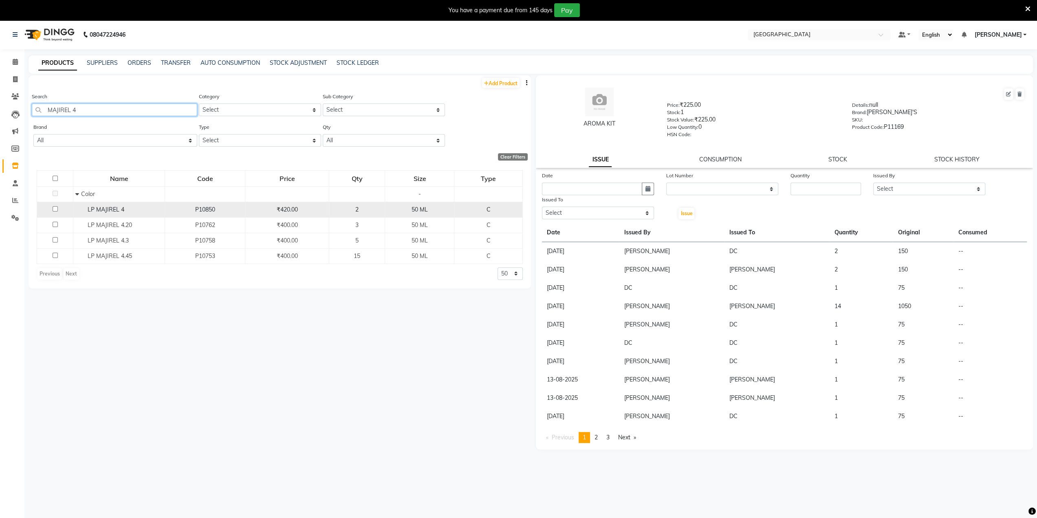
type input "MAJIREL 4"
click at [112, 213] on td "LP MAJIREL 4" at bounding box center [119, 209] width 92 height 15
click at [114, 211] on span "LP MAJIREL 4" at bounding box center [106, 209] width 37 height 7
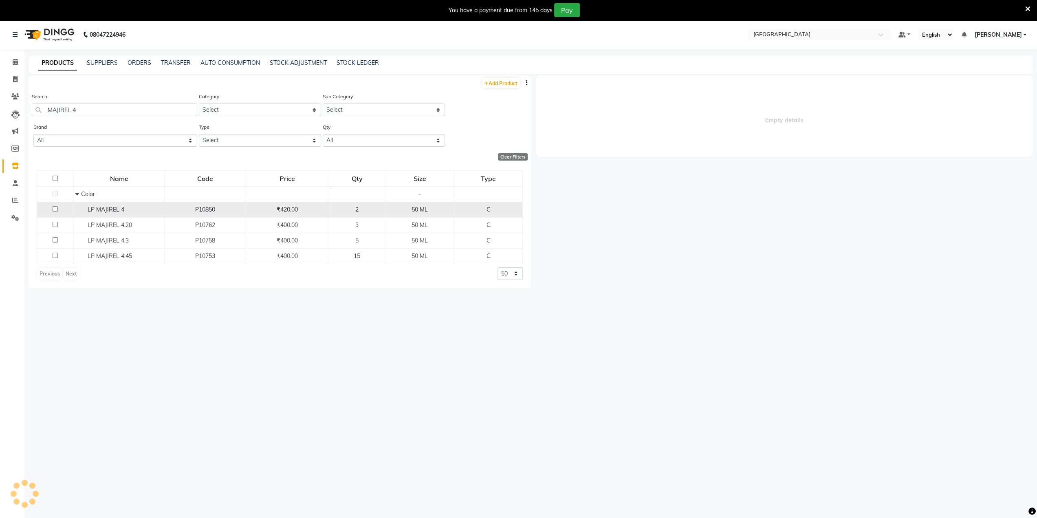
select select
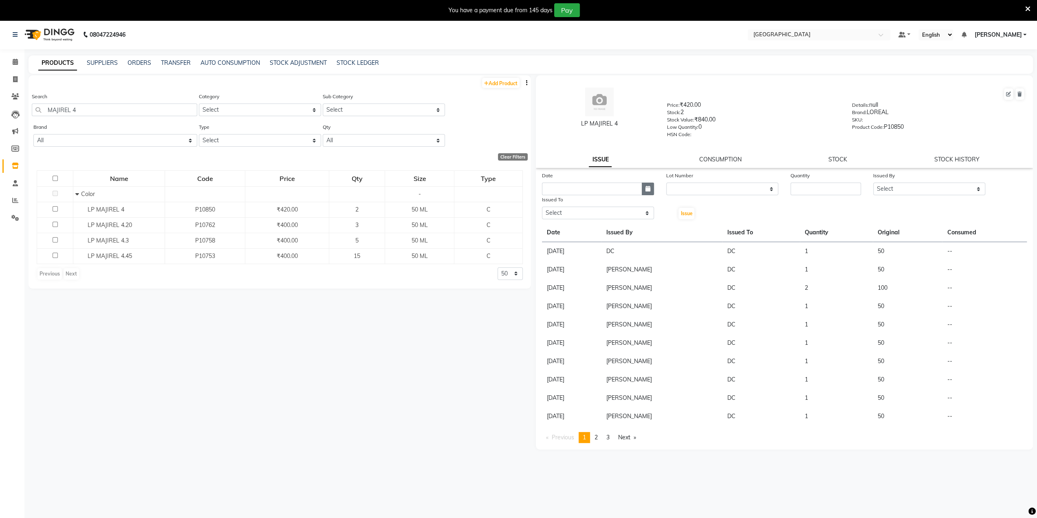
click at [648, 191] on button "button" at bounding box center [648, 188] width 12 height 13
select select "9"
select select "2025"
click at [565, 231] on div "2" at bounding box center [563, 230] width 13 height 13
type input "02-09-2025"
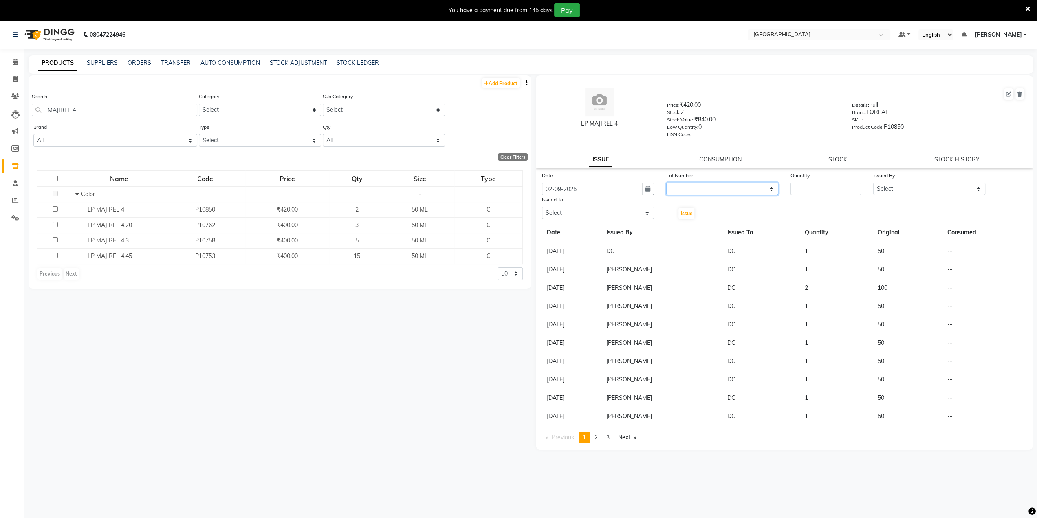
click at [753, 189] on select "None" at bounding box center [722, 188] width 112 height 13
drag, startPoint x: 742, startPoint y: 187, endPoint x: 738, endPoint y: 195, distance: 8.7
click at [742, 187] on select "None" at bounding box center [722, 188] width 112 height 13
select select "0: null"
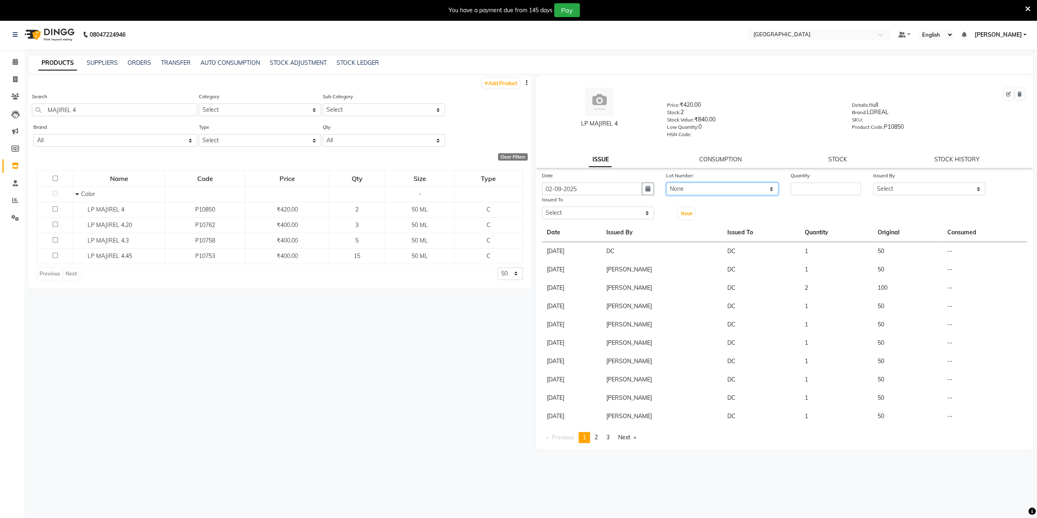
click at [666, 182] on select "None" at bounding box center [722, 188] width 112 height 13
click at [815, 187] on input "number" at bounding box center [825, 188] width 70 height 13
type input "1"
type input "2"
select select "82730"
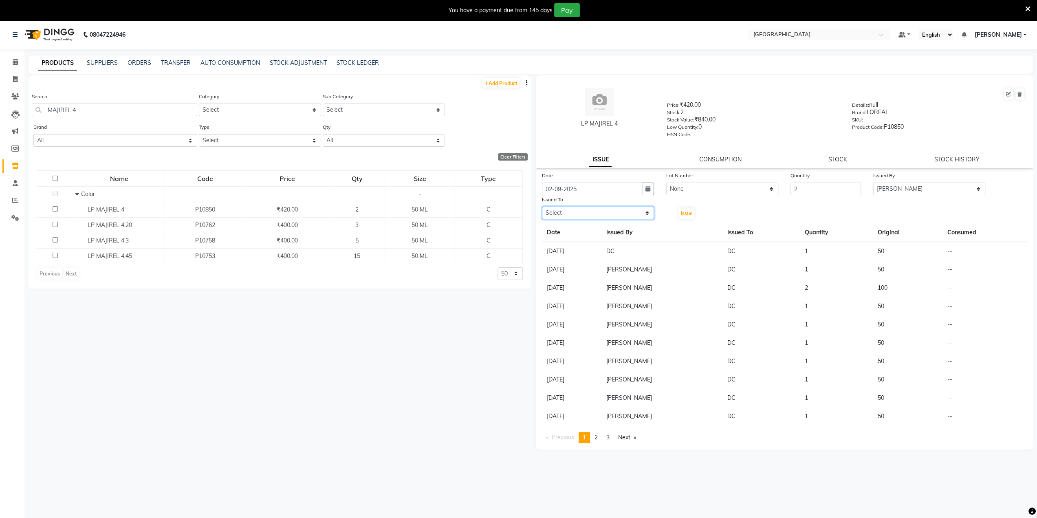
select select "77532"
click at [685, 213] on span "Issue" at bounding box center [686, 213] width 12 height 6
select select
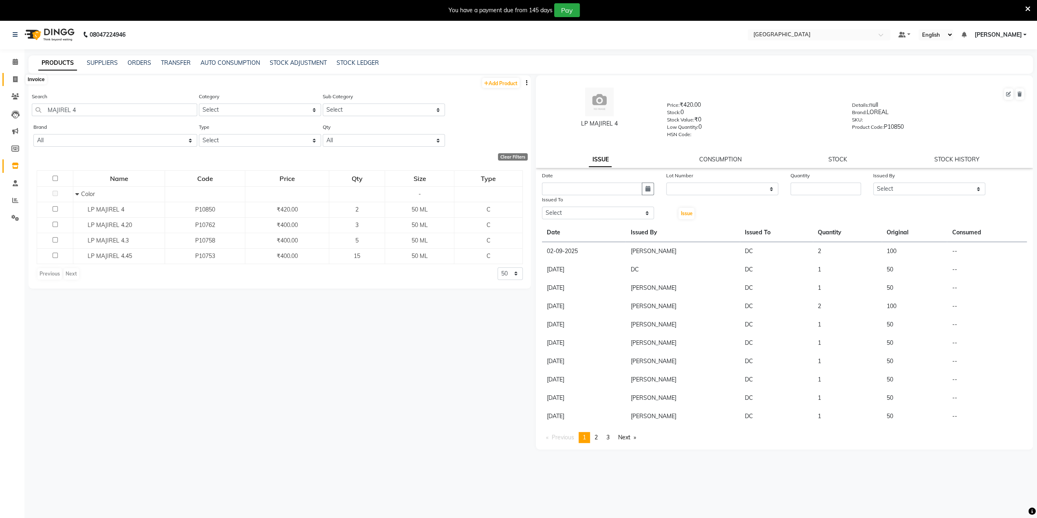
click at [11, 79] on span at bounding box center [15, 79] width 14 height 9
select select "8096"
select select "service"
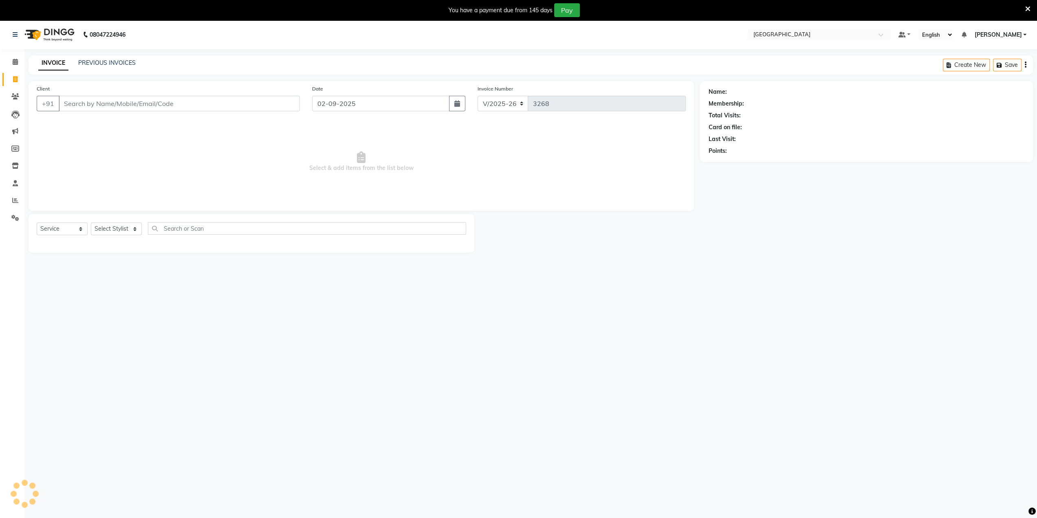
scroll to position [20, 0]
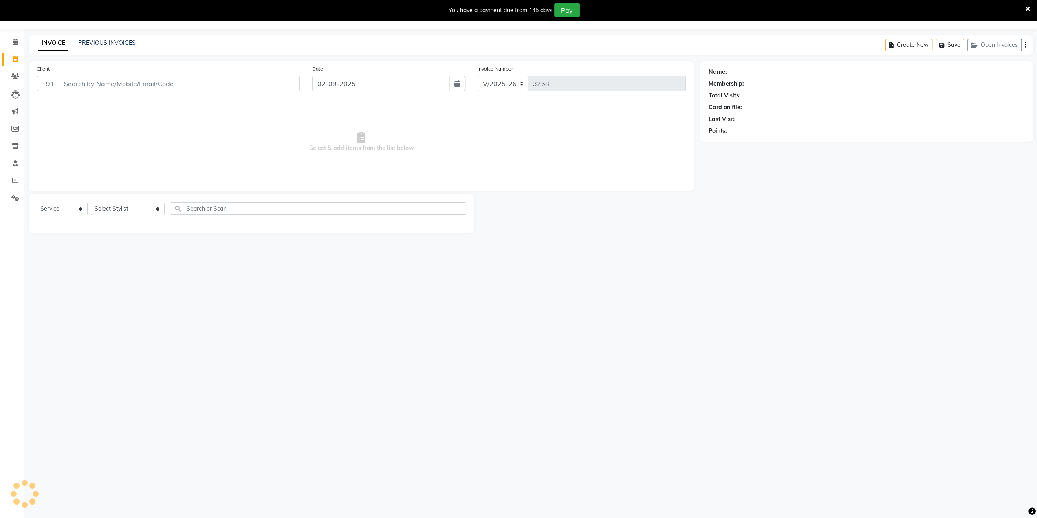
click at [127, 92] on div "Client +91" at bounding box center [168, 80] width 275 height 33
click at [132, 208] on select "Select Stylist [PERSON_NAME] [PERSON_NAME] [PERSON_NAME] [PERSON_NAME] MORE DC …" at bounding box center [128, 208] width 74 height 13
select select "77225"
click at [91, 202] on select "Select Stylist [PERSON_NAME] [PERSON_NAME] [PERSON_NAME] [PERSON_NAME] MORE DC …" at bounding box center [128, 208] width 74 height 13
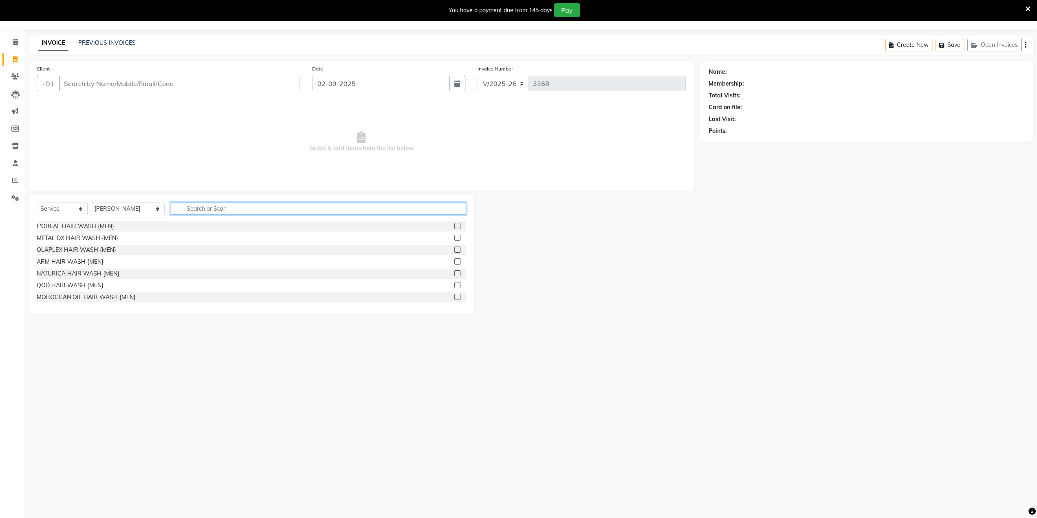
click at [193, 211] on input "text" at bounding box center [318, 208] width 295 height 13
type input "EYEBR"
click at [66, 265] on div "THREADING EYEBROW" at bounding box center [69, 261] width 64 height 9
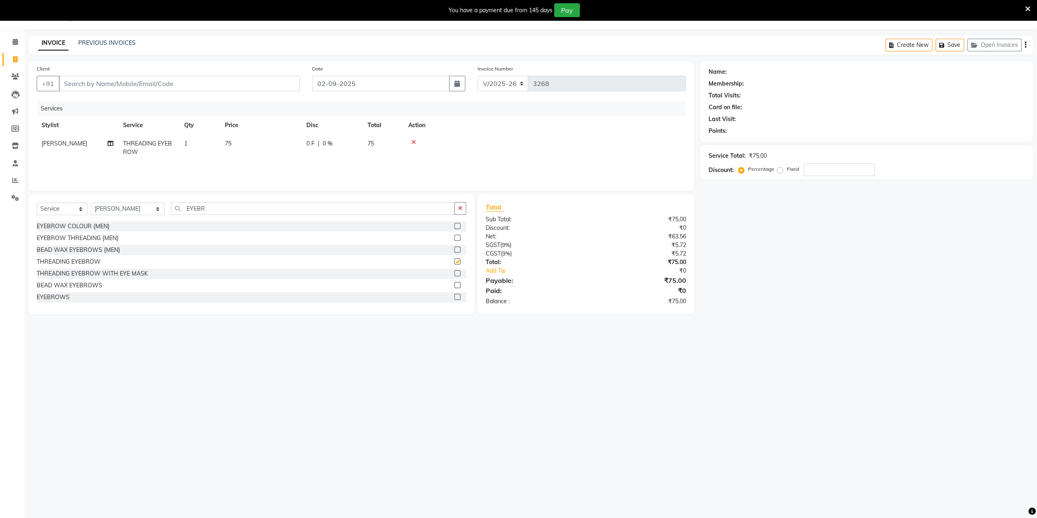
checkbox input "false"
click at [190, 213] on input "EYEBR" at bounding box center [313, 208] width 284 height 13
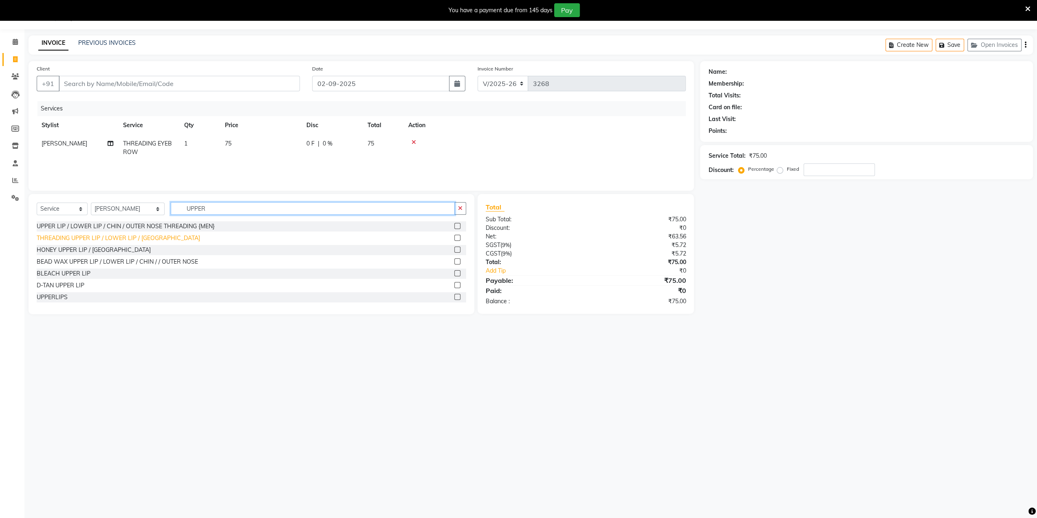
type input "UPPER"
click at [114, 234] on div "THREADING UPPER LIP / LOWER LIP / [GEOGRAPHIC_DATA]" at bounding box center [118, 238] width 163 height 9
checkbox input "false"
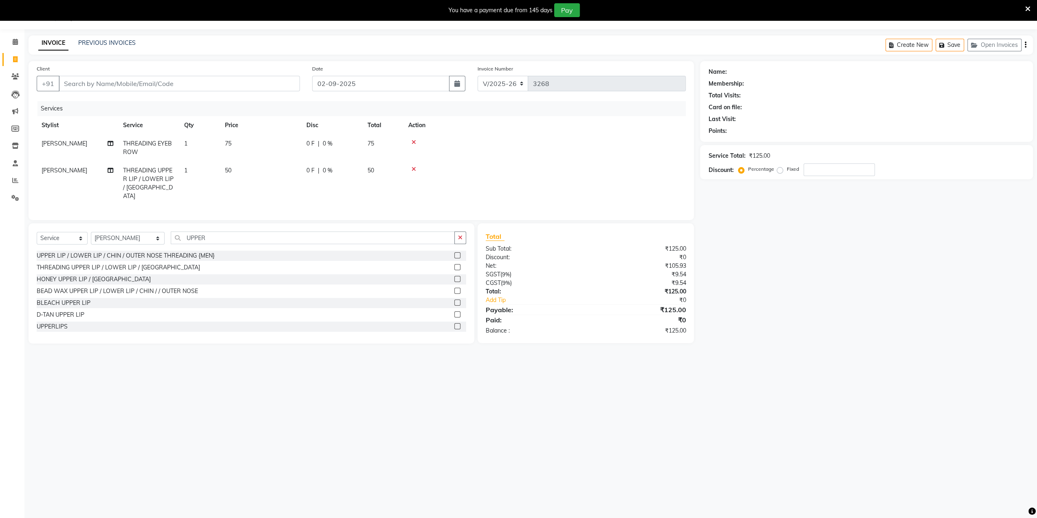
click at [1027, 10] on icon at bounding box center [1027, 8] width 5 height 7
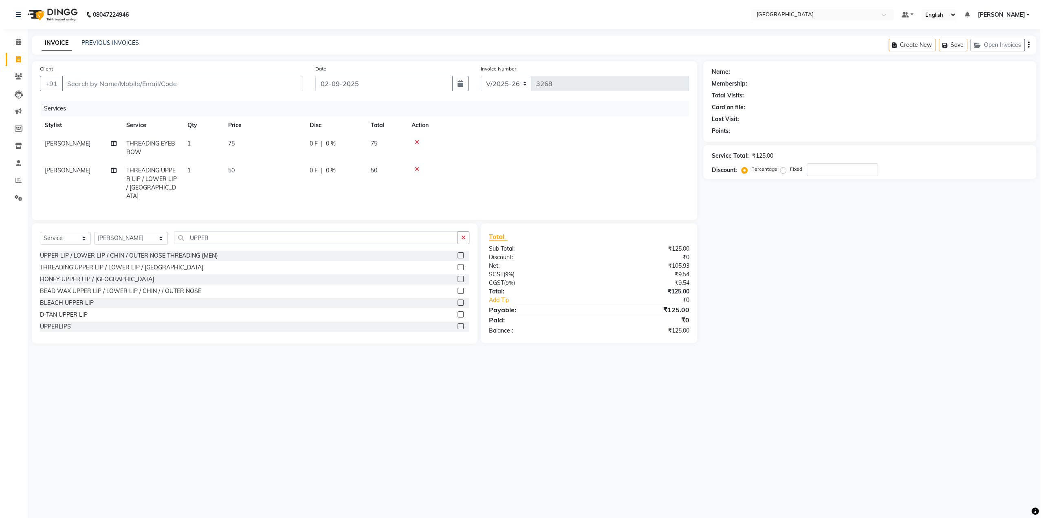
scroll to position [0, 0]
click at [77, 85] on input "Client" at bounding box center [180, 83] width 243 height 15
type input "M"
type input "0"
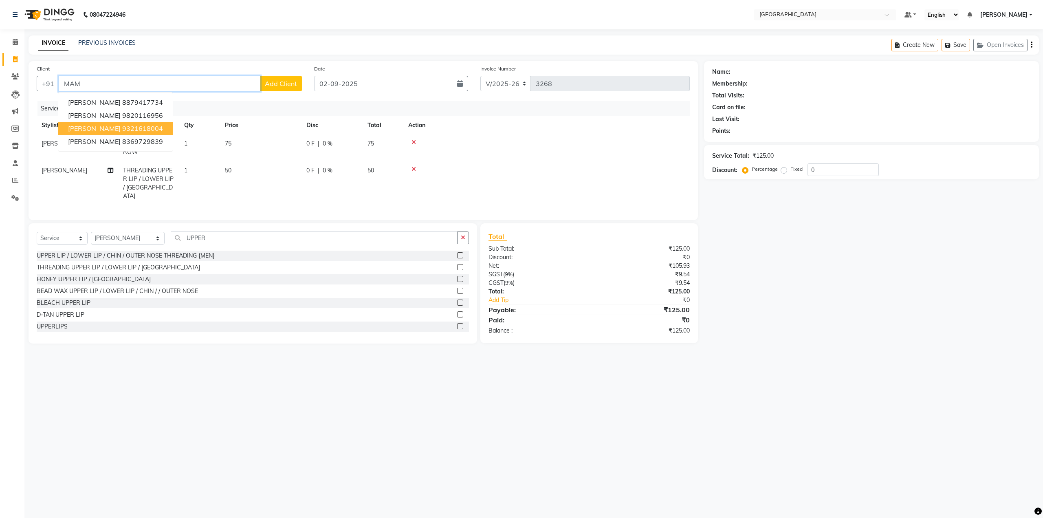
click at [173, 132] on button "Mamta Mascarenhas 9321618004" at bounding box center [115, 128] width 114 height 13
type input "9321618004"
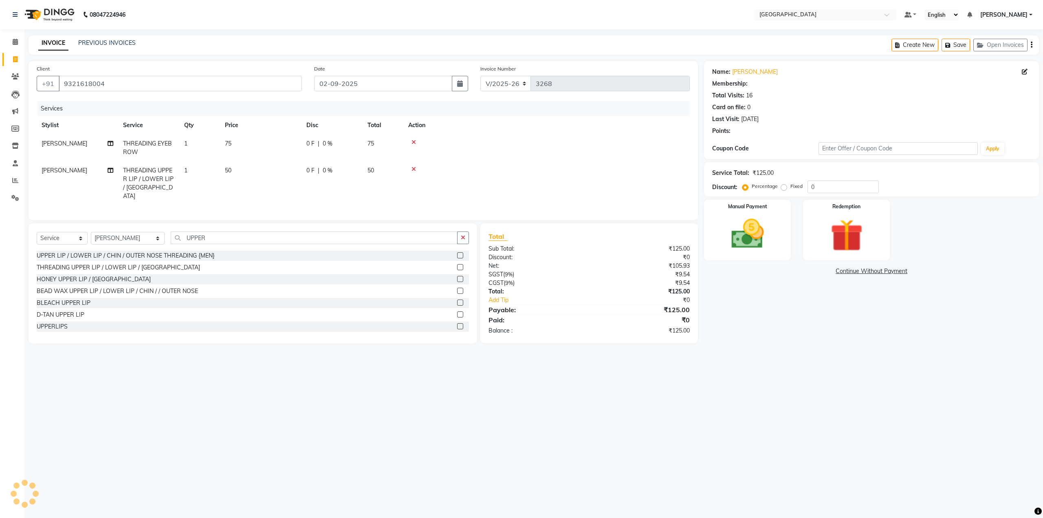
type input "20"
select select "2: Object"
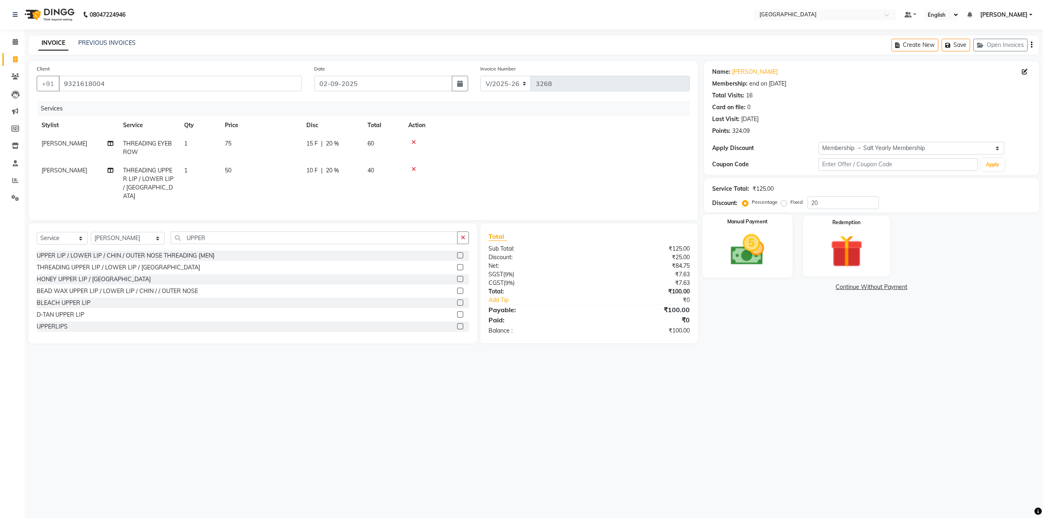
click at [757, 258] on img at bounding box center [747, 250] width 55 height 39
click at [774, 283] on span "CASH" at bounding box center [772, 287] width 18 height 9
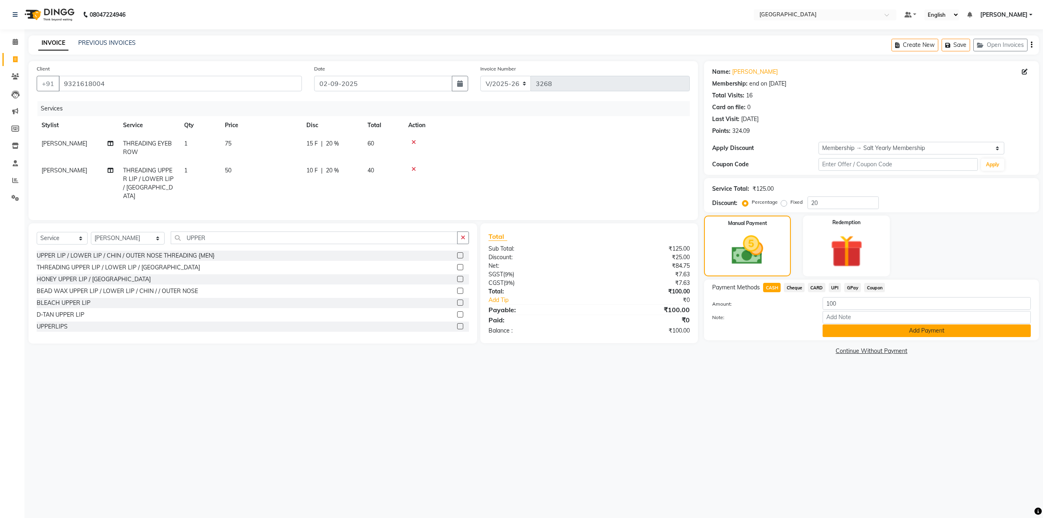
click at [852, 327] on button "Add Payment" at bounding box center [926, 330] width 208 height 13
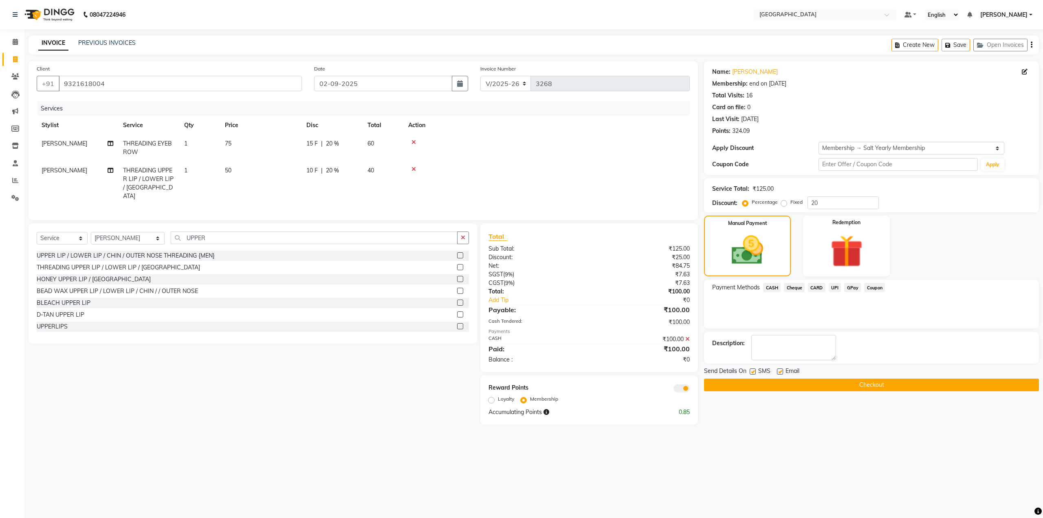
click at [870, 385] on button "Checkout" at bounding box center [871, 384] width 335 height 13
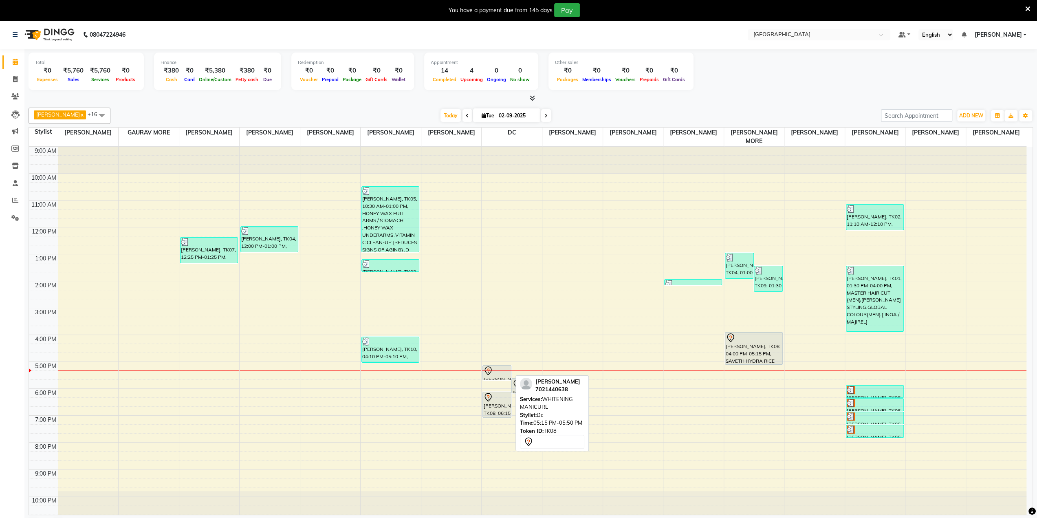
click at [500, 373] on div at bounding box center [496, 371] width 27 height 10
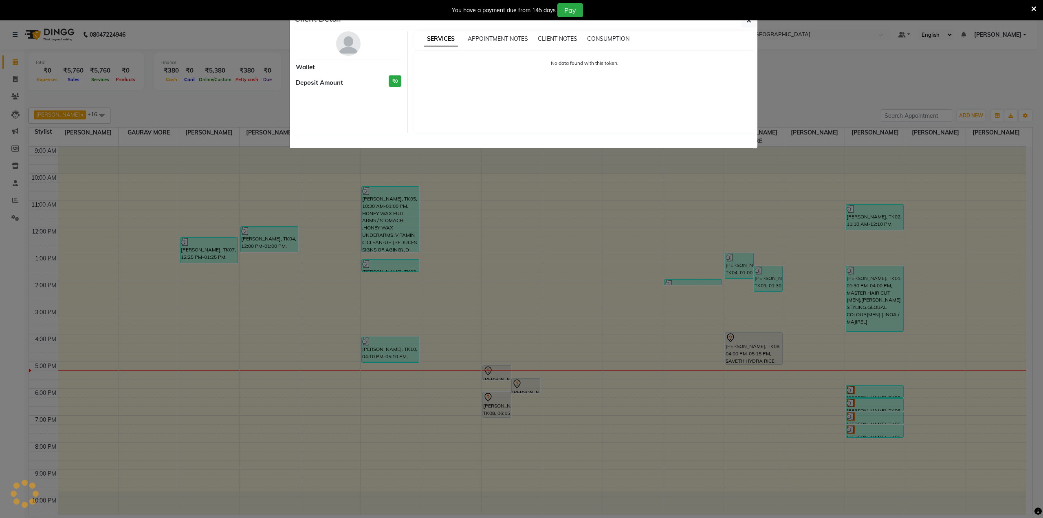
select select "7"
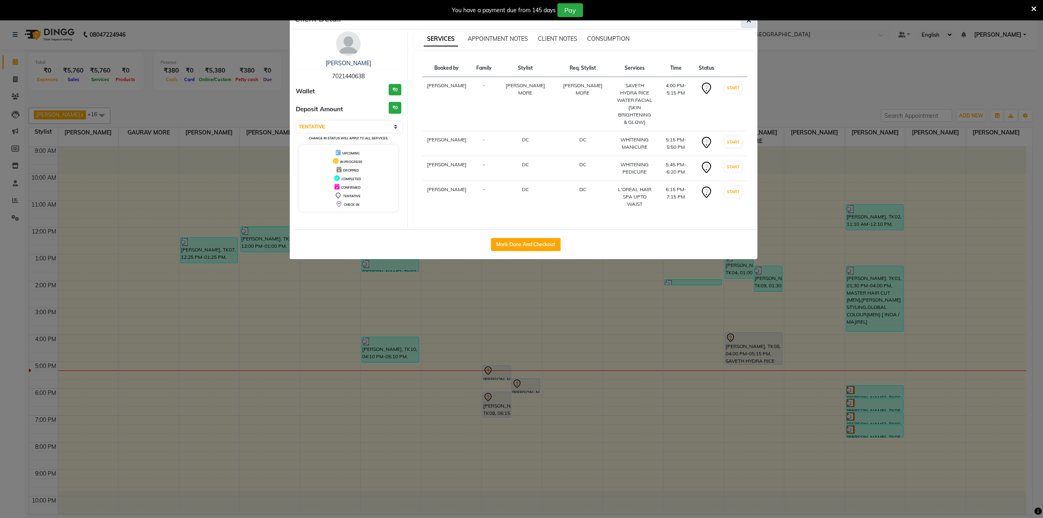
click at [749, 24] on button "button" at bounding box center [748, 20] width 15 height 15
